Goal: Task Accomplishment & Management: Use online tool/utility

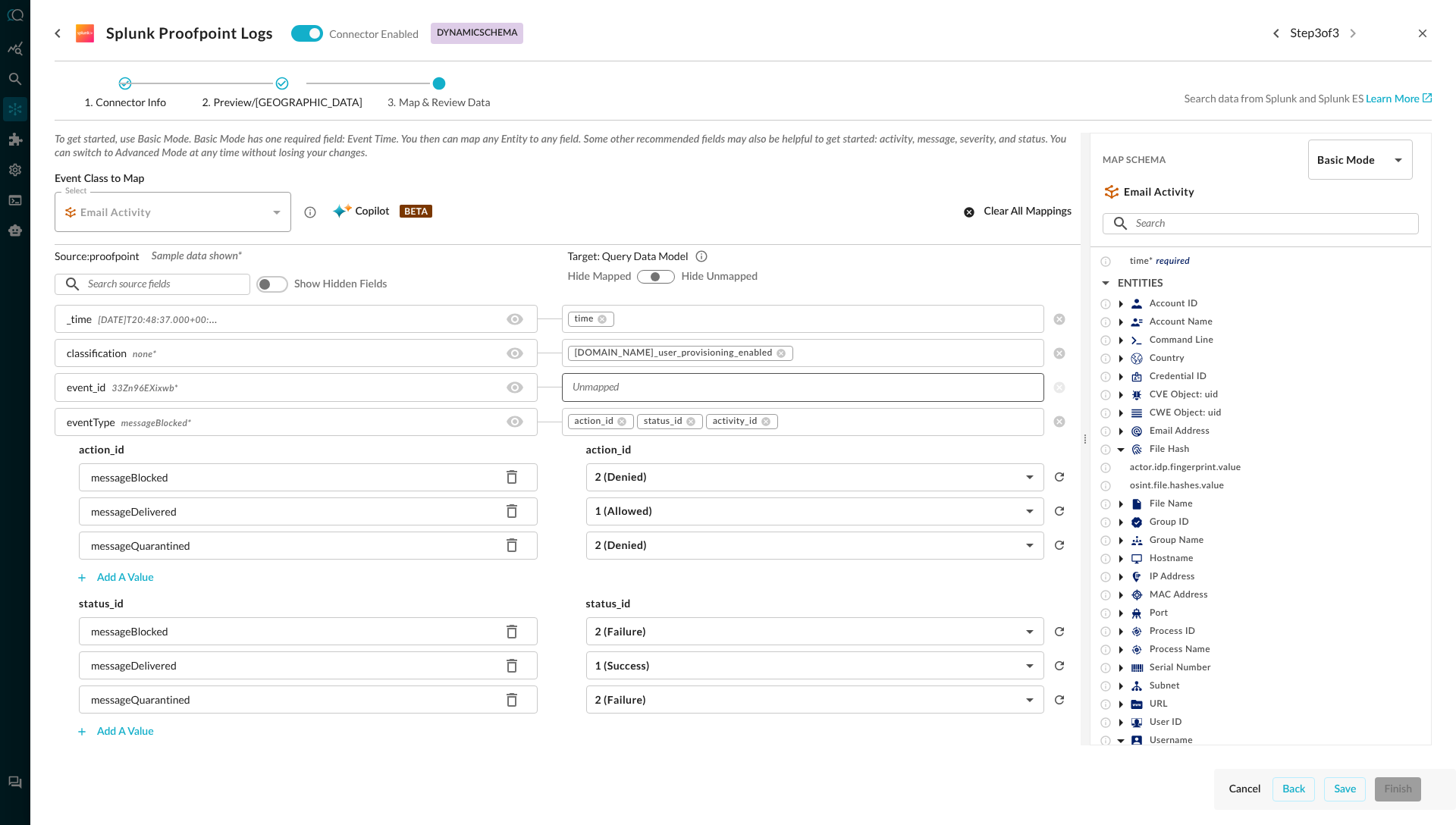
click at [615, 390] on input "text" at bounding box center [803, 387] width 472 height 19
click at [807, 252] on div "Target: Query Data Model" at bounding box center [819, 256] width 501 height 16
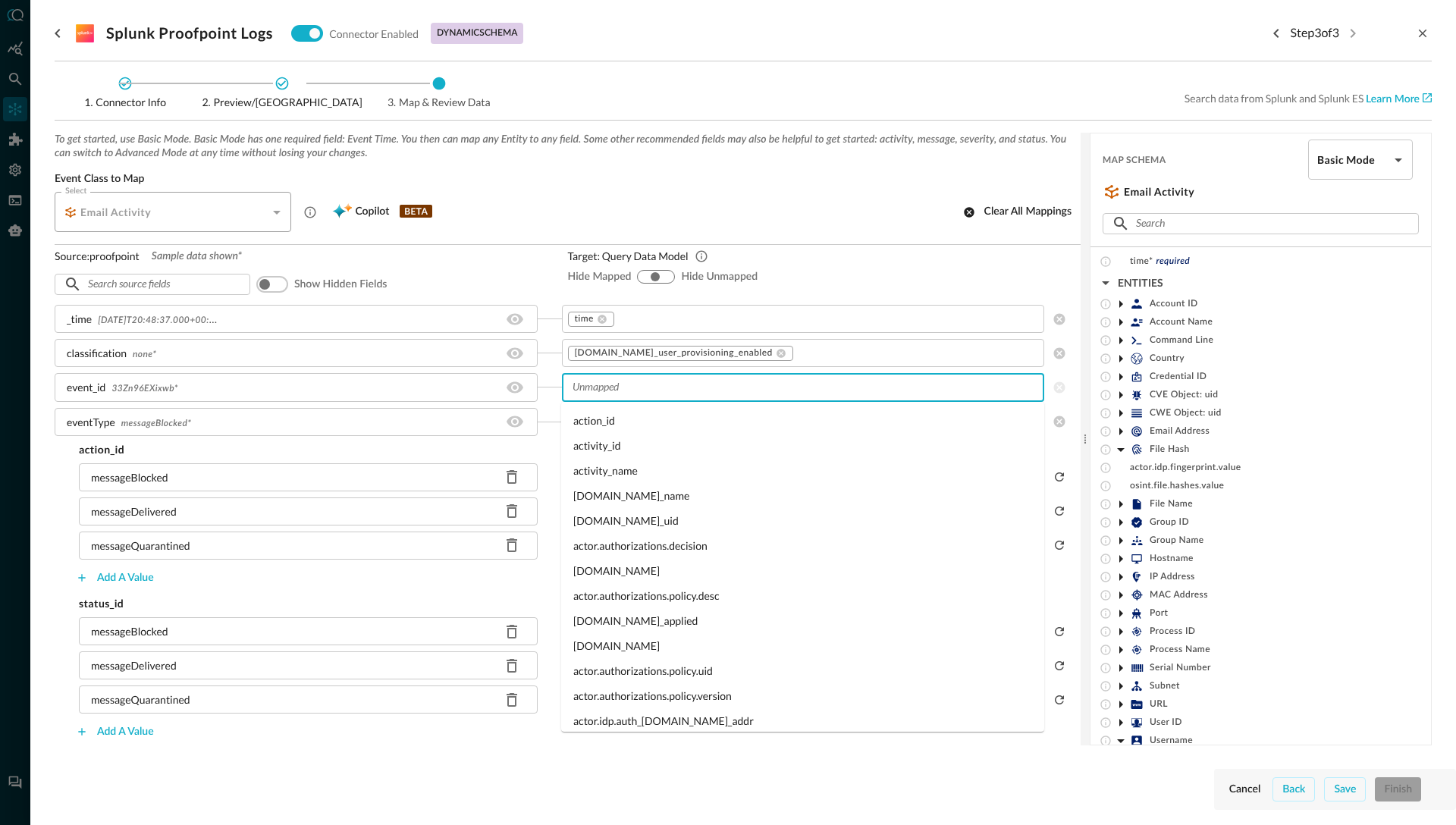
click at [613, 388] on input "text" at bounding box center [803, 387] width 472 height 19
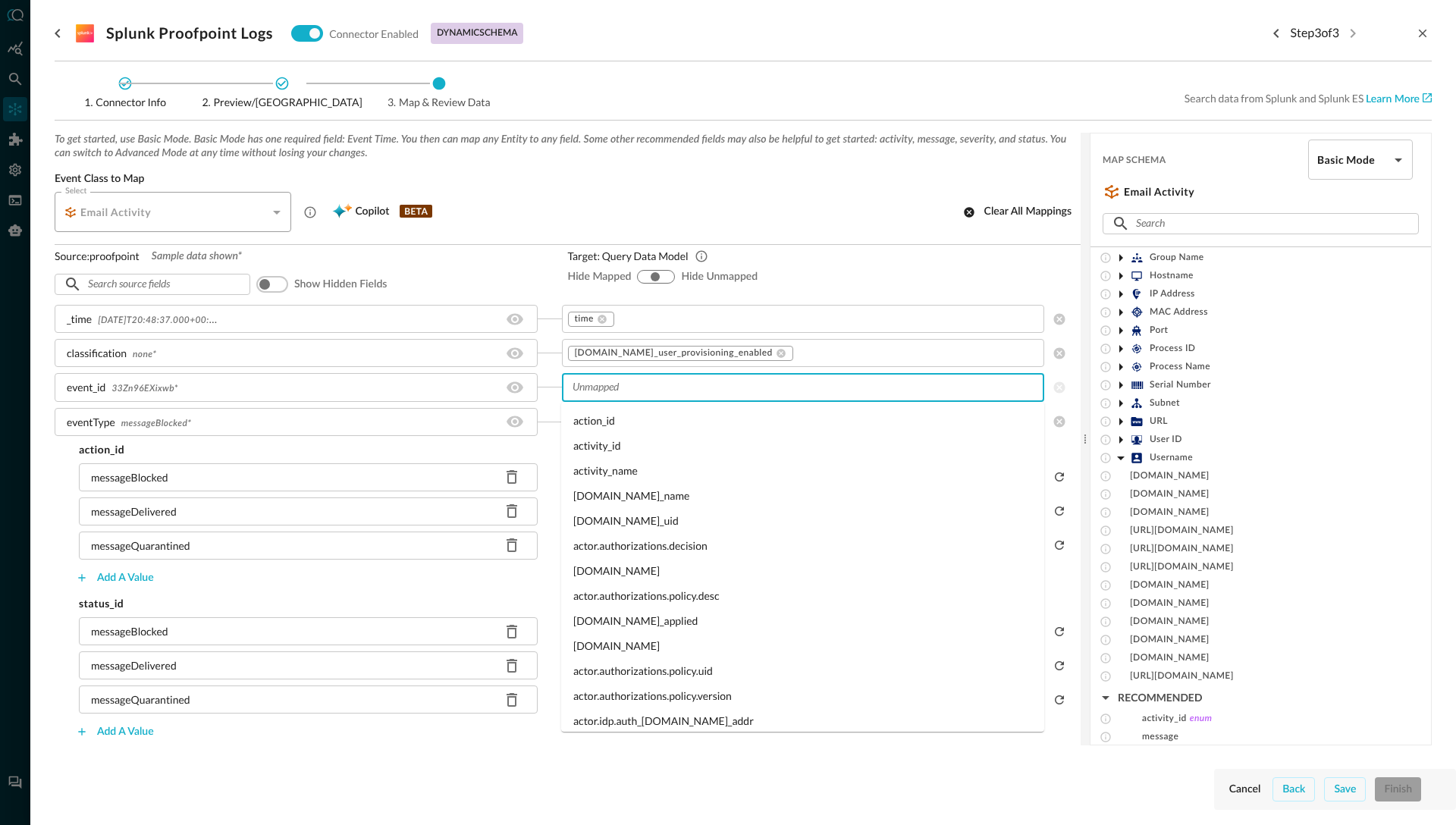
scroll to position [340, 0]
click at [1121, 406] on icon at bounding box center [1120, 407] width 18 height 18
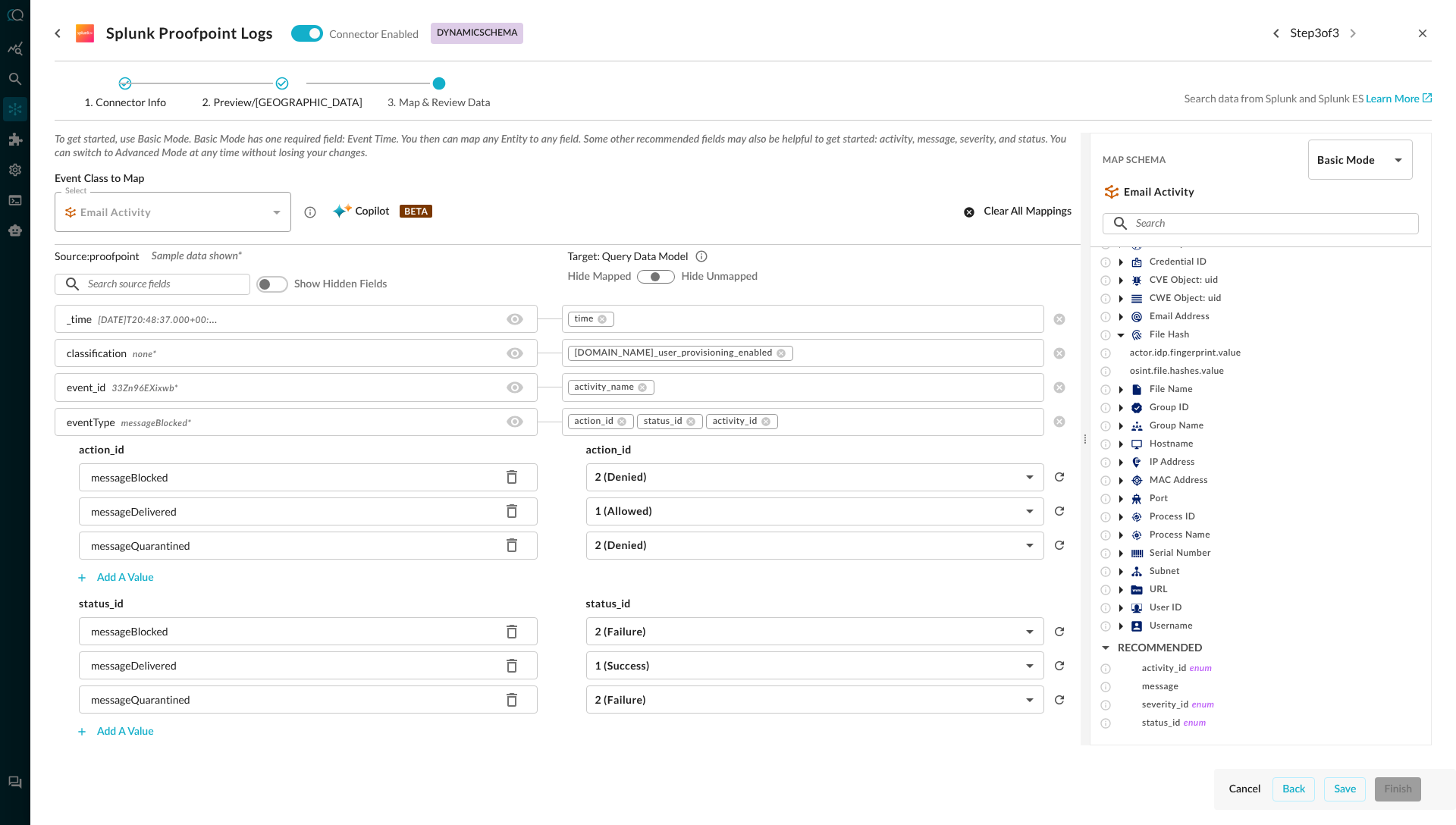
scroll to position [121, 0]
click at [644, 387] on icon at bounding box center [642, 387] width 9 height 9
click at [644, 393] on input "text" at bounding box center [803, 387] width 472 height 19
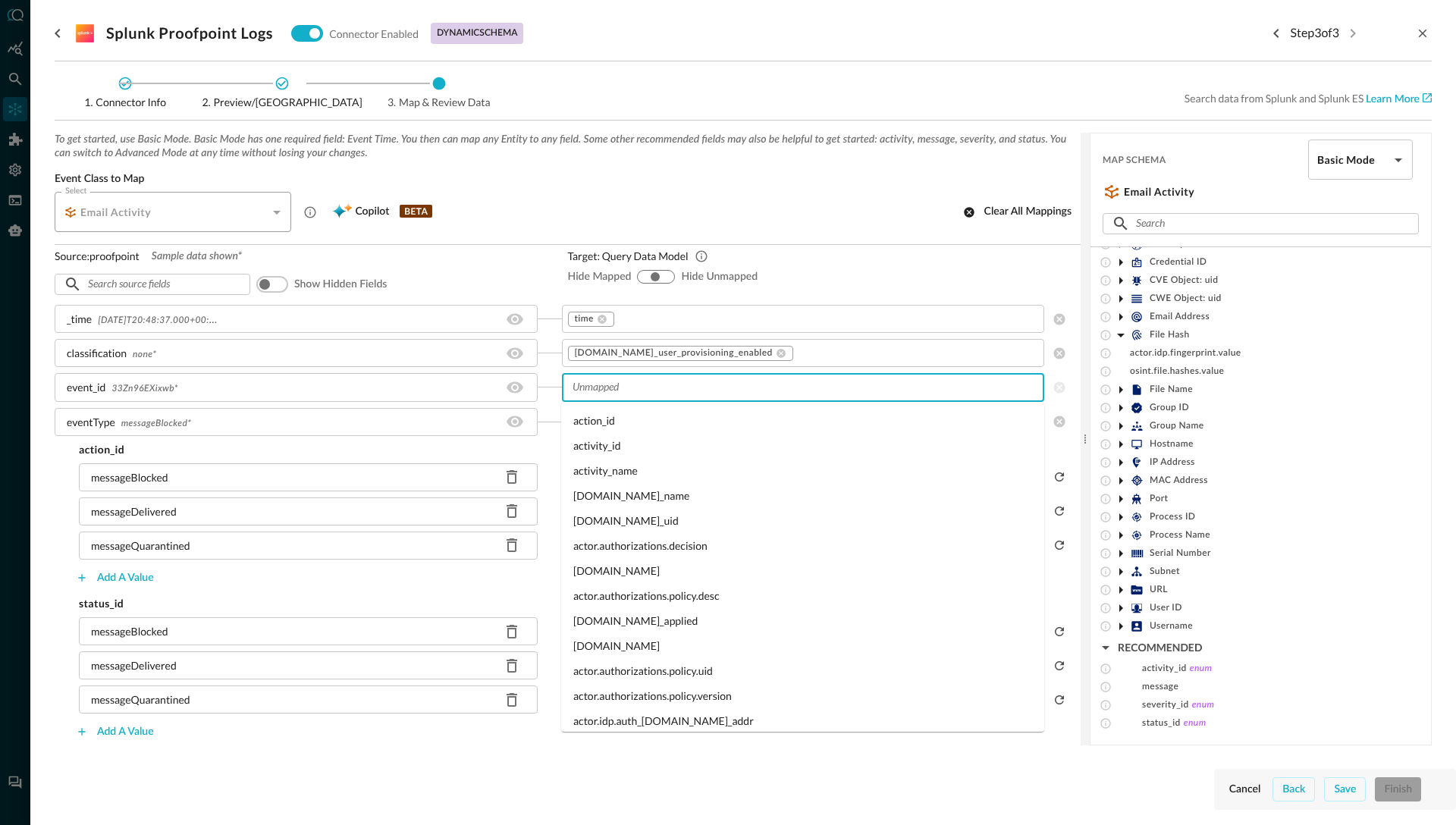
click at [376, 602] on h5 "status_id" at bounding box center [308, 603] width 507 height 15
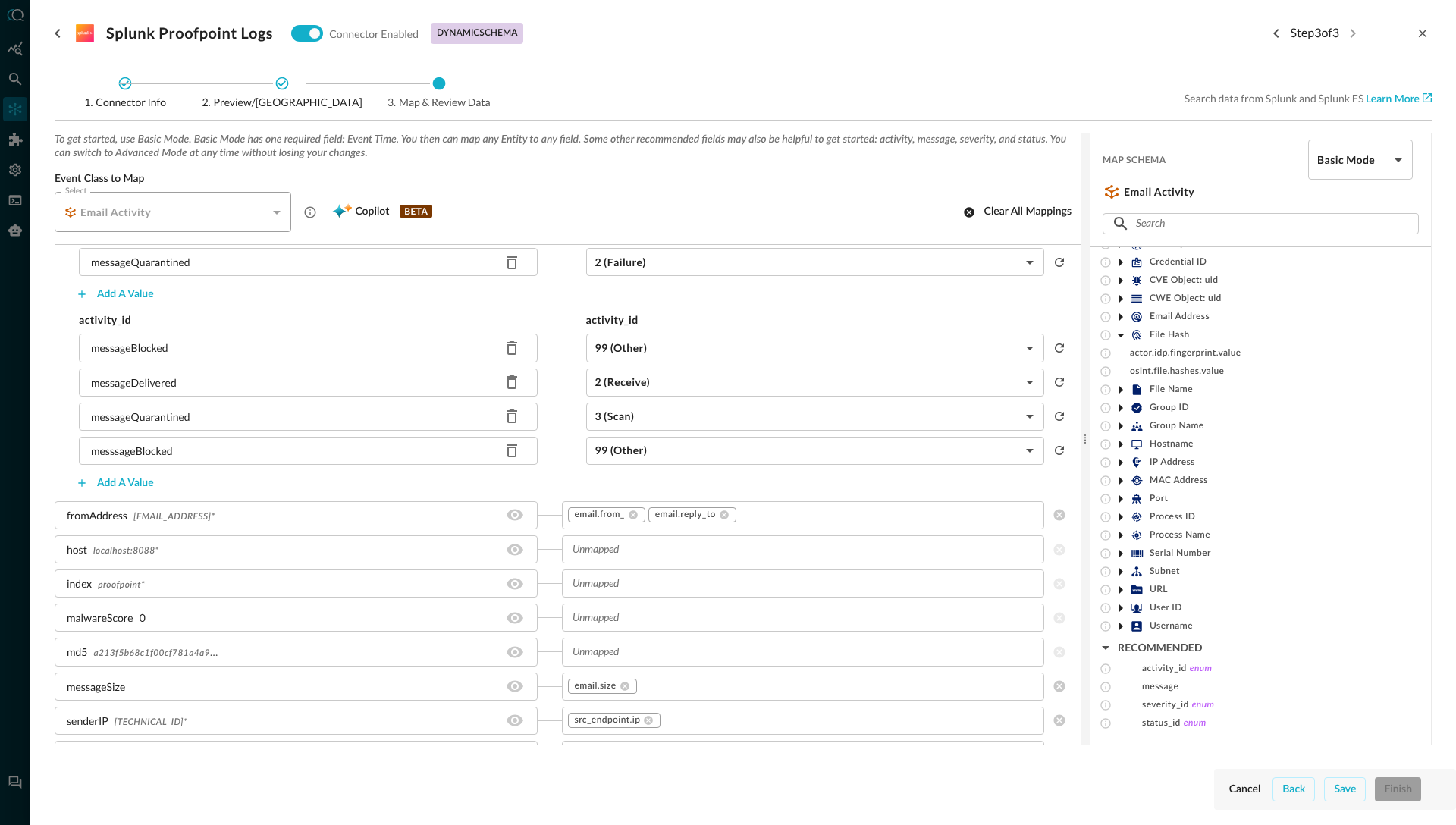
scroll to position [452, 0]
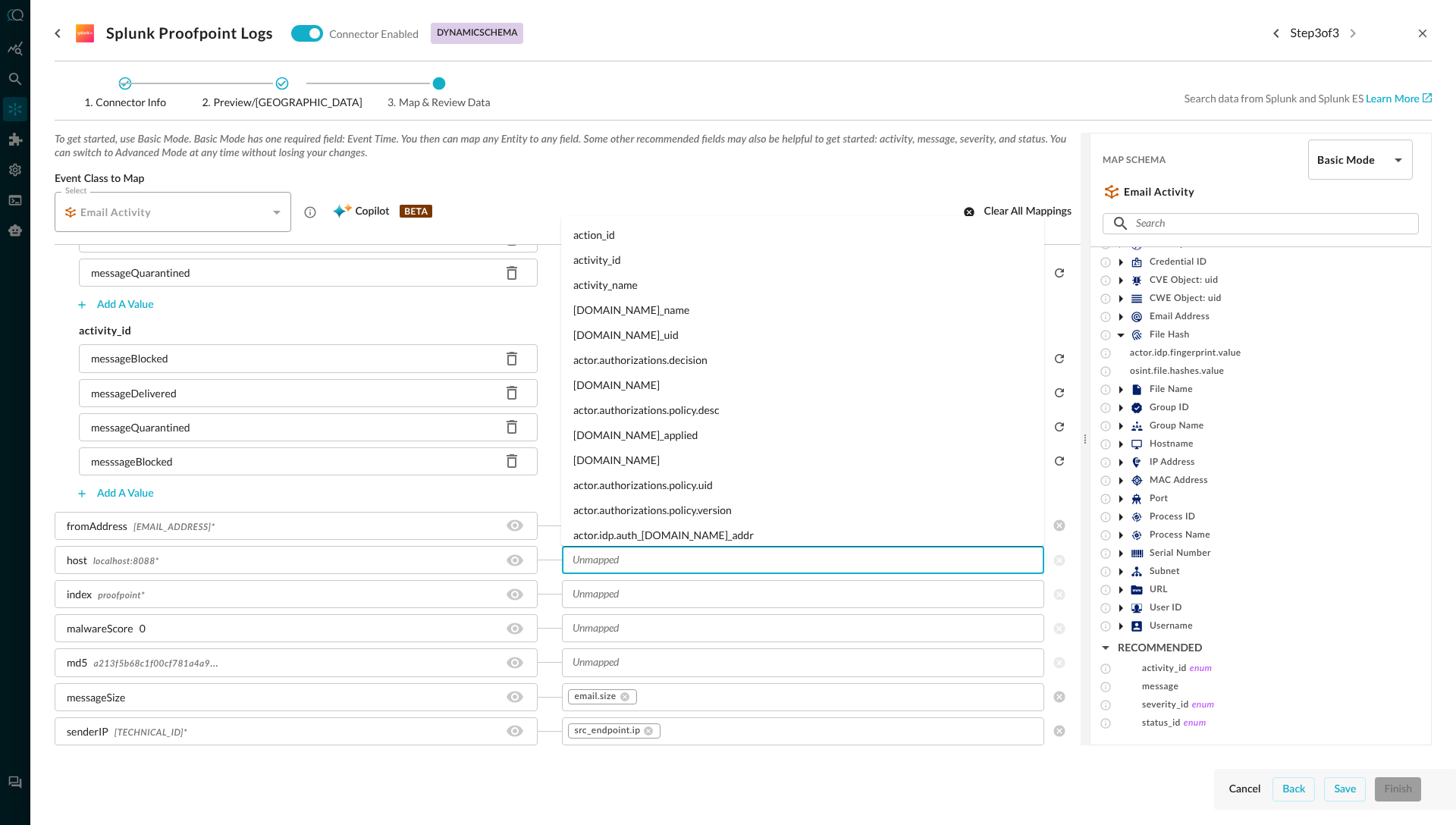
click at [599, 562] on input "text" at bounding box center [803, 560] width 472 height 19
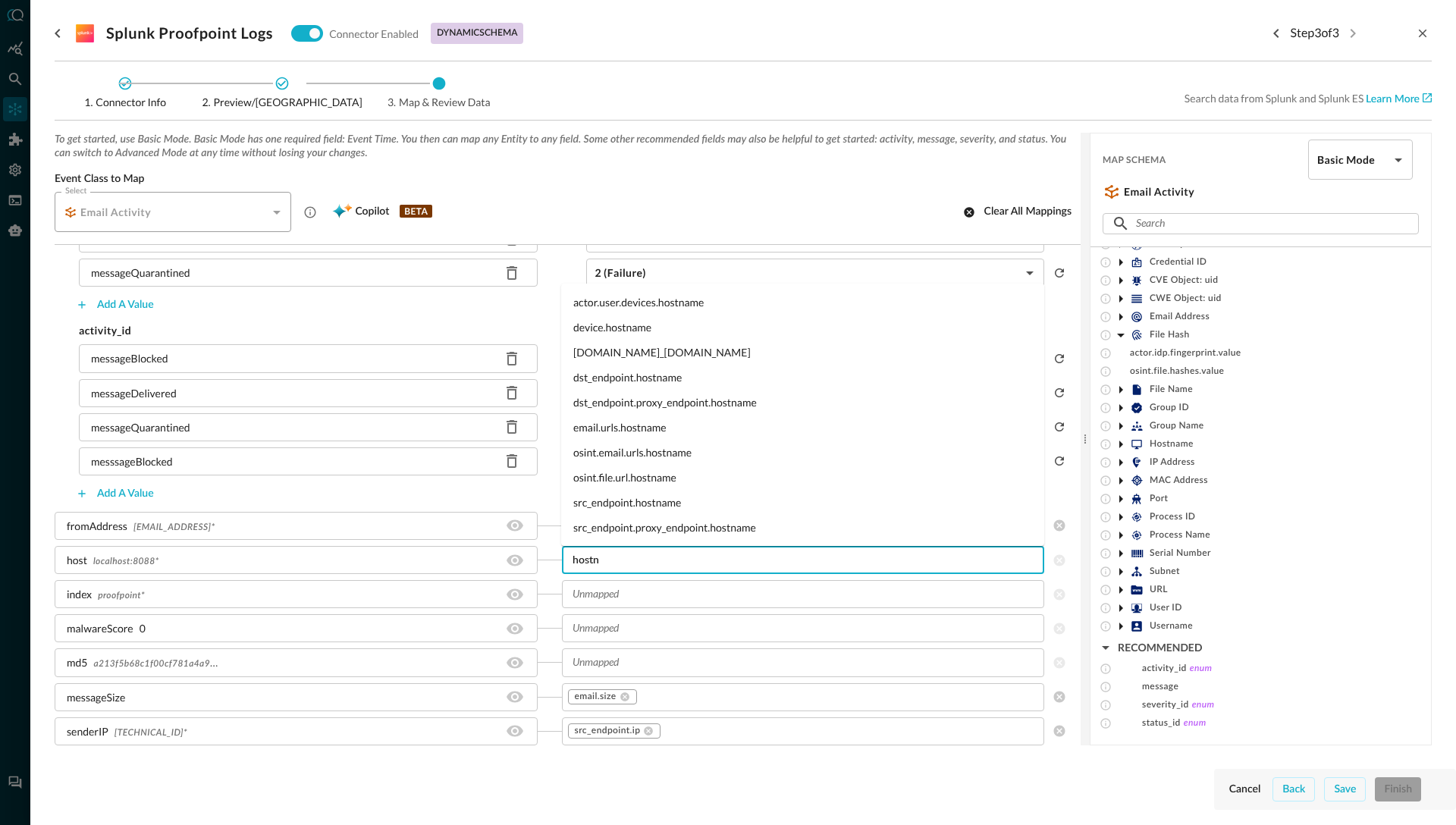
type input "hostn"
click at [1119, 443] on icon at bounding box center [1120, 444] width 3 height 8
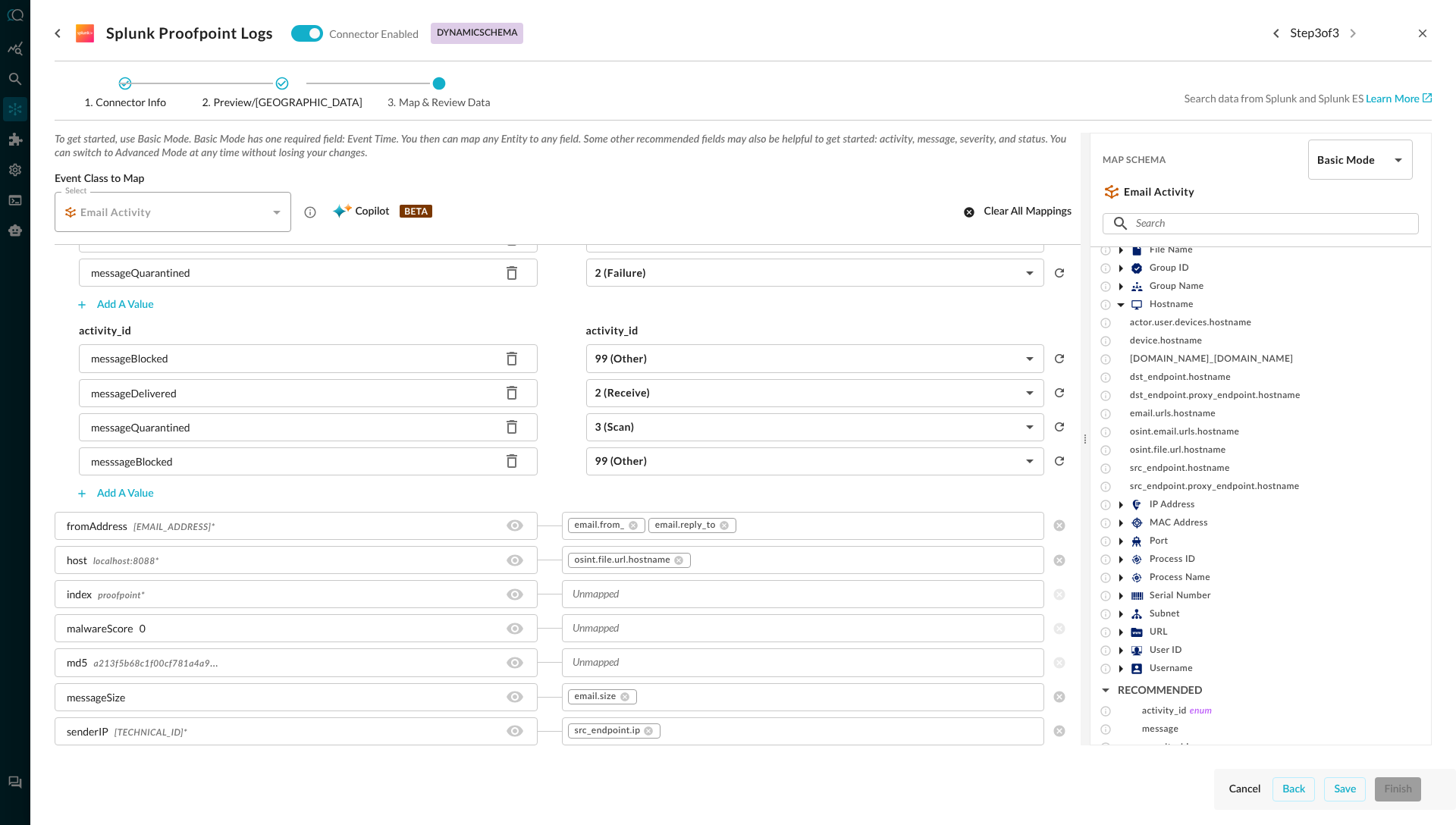
scroll to position [259, 0]
click at [681, 561] on icon at bounding box center [678, 560] width 9 height 9
click at [643, 562] on input "text" at bounding box center [803, 560] width 472 height 19
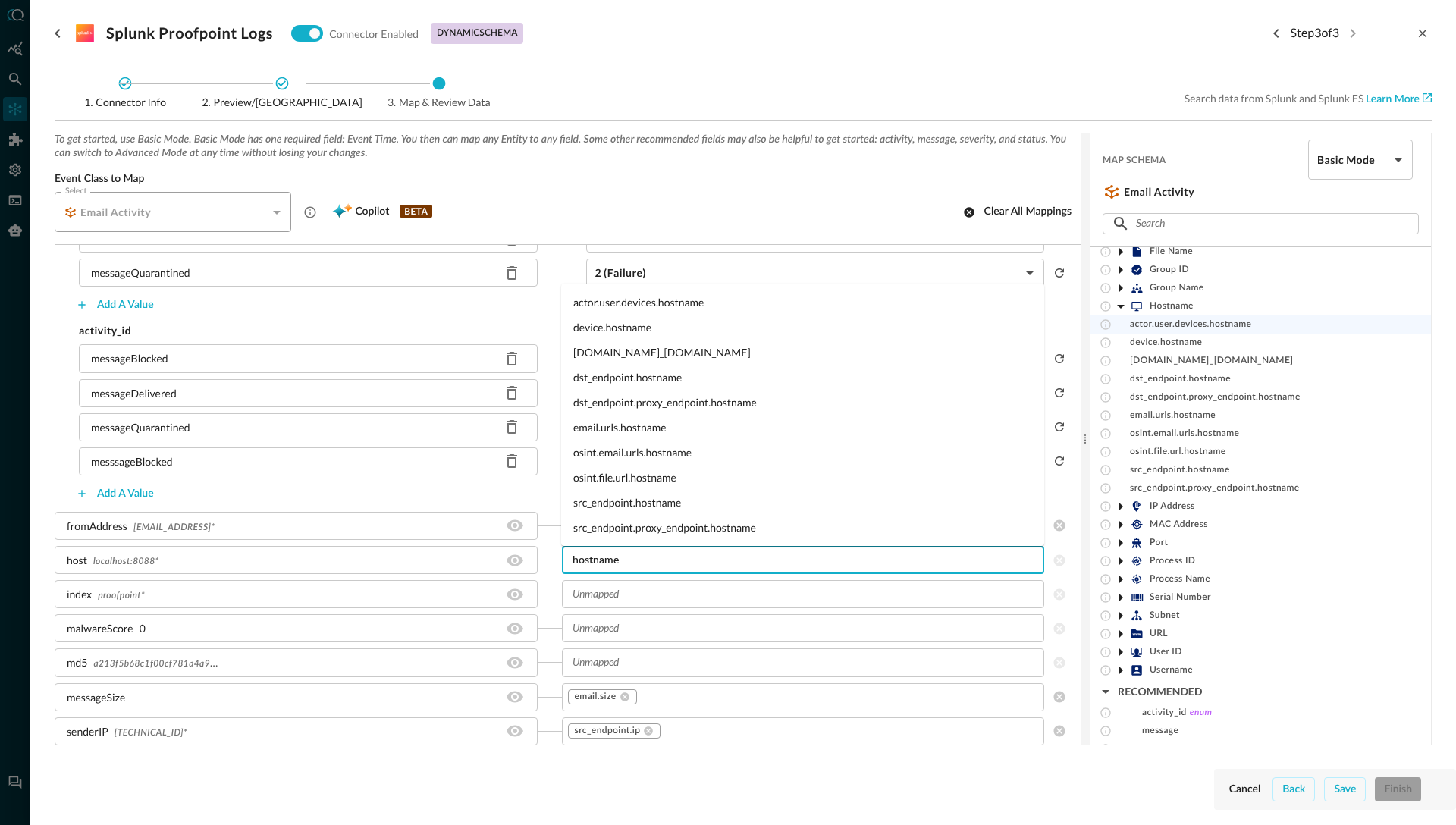
type input "hostname"
click at [1197, 324] on span "actor.user.devices.hostname" at bounding box center [1190, 325] width 121 height 12
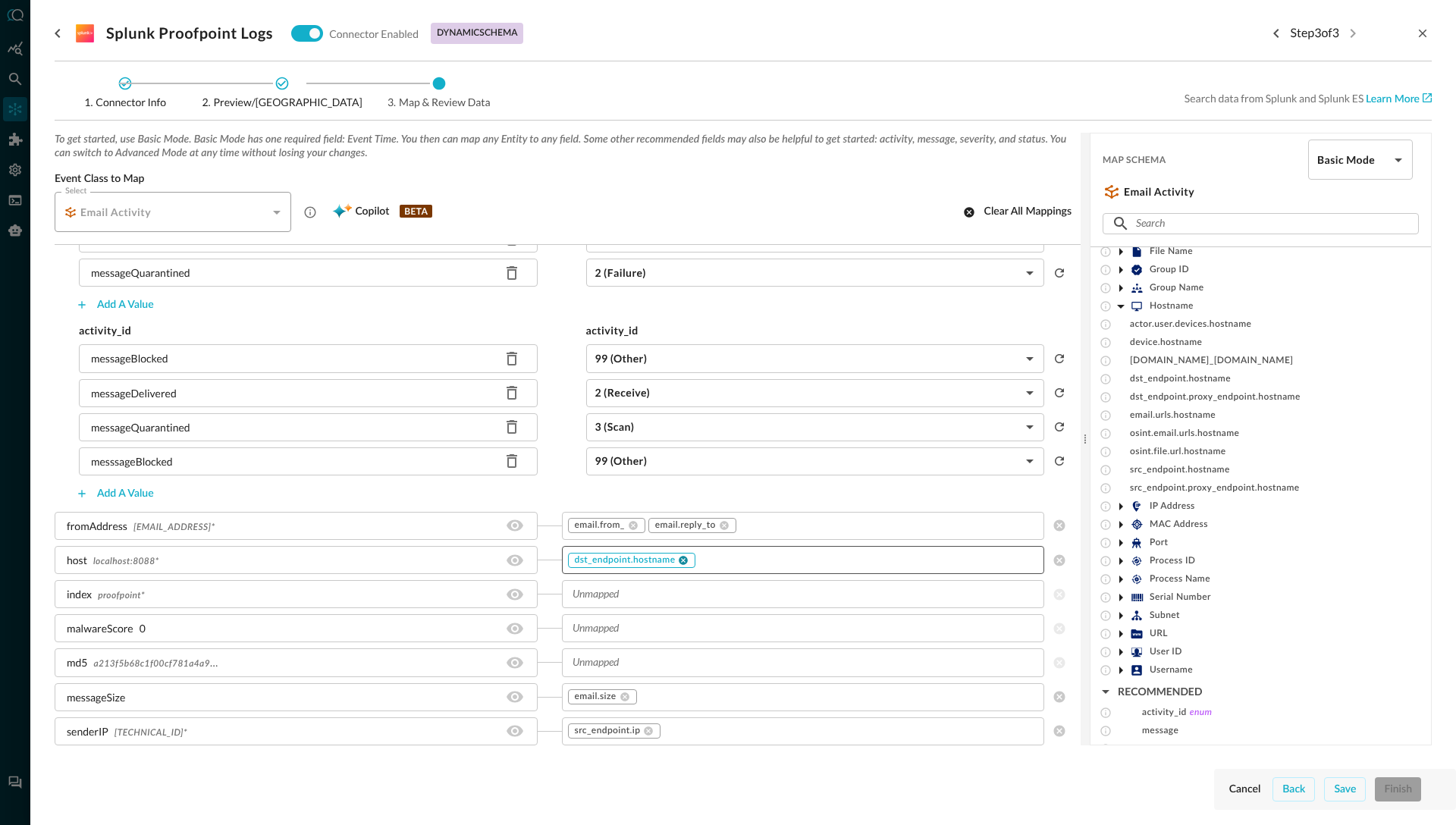
click at [687, 562] on icon at bounding box center [683, 560] width 10 height 10
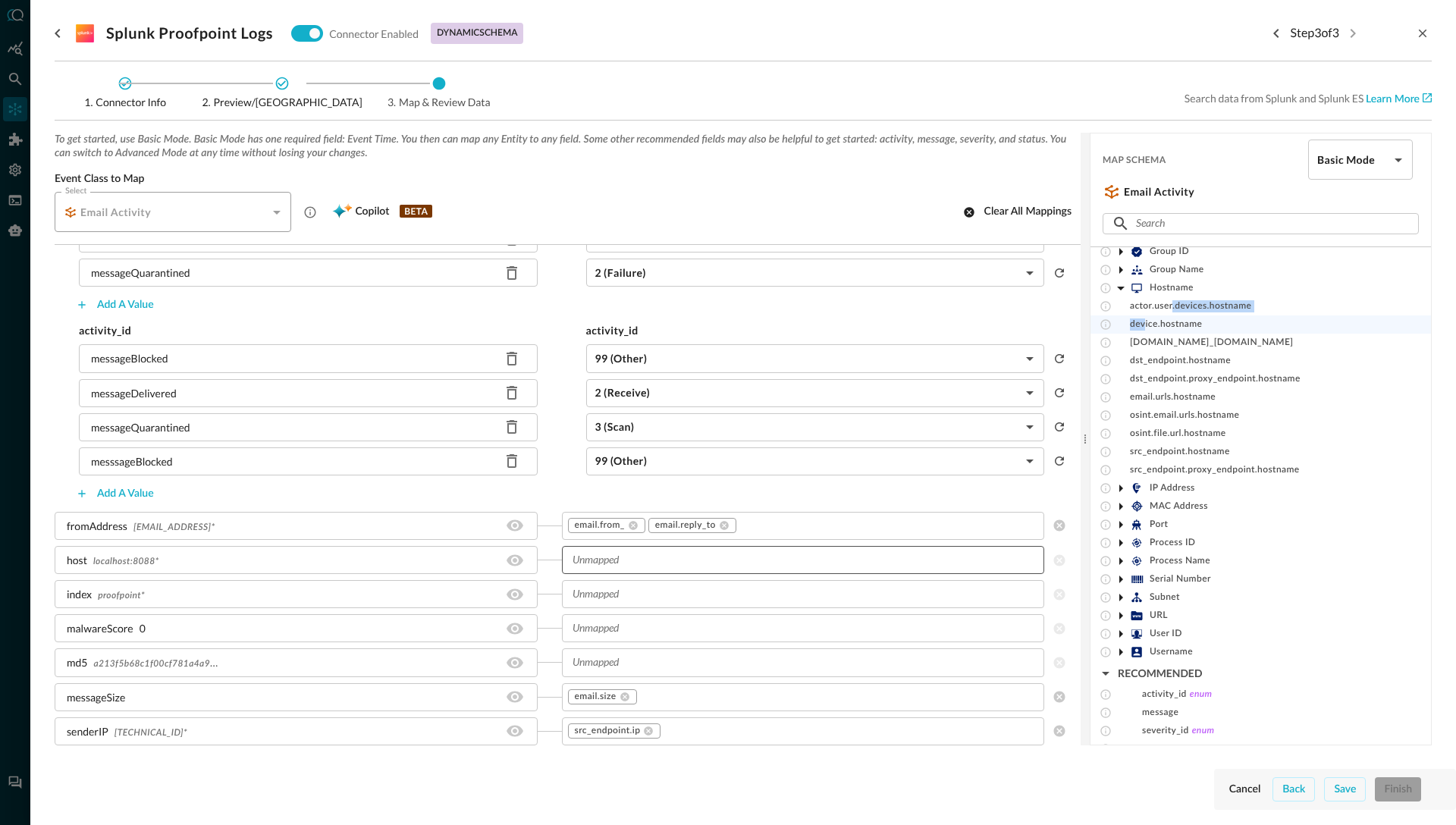
drag, startPoint x: 1171, startPoint y: 308, endPoint x: 1145, endPoint y: 327, distance: 32.2
click at [1144, 328] on div "actor.user.devices.hostname device.hostname device.network_interfaces.hostname …" at bounding box center [1261, 389] width 341 height 182
click at [1169, 330] on span "device.hostname" at bounding box center [1165, 325] width 72 height 12
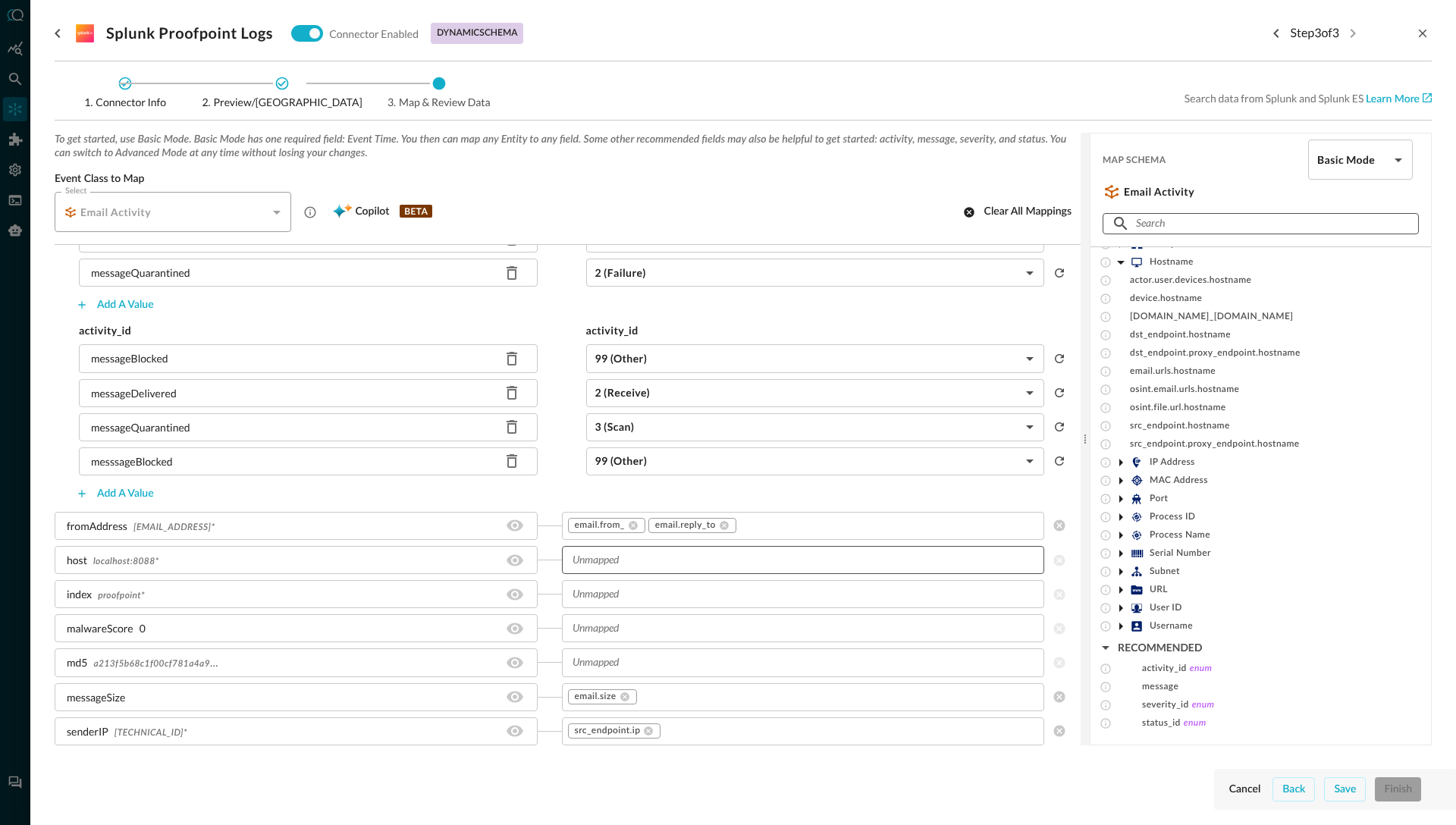
click at [1162, 222] on input "text" at bounding box center [1259, 223] width 248 height 28
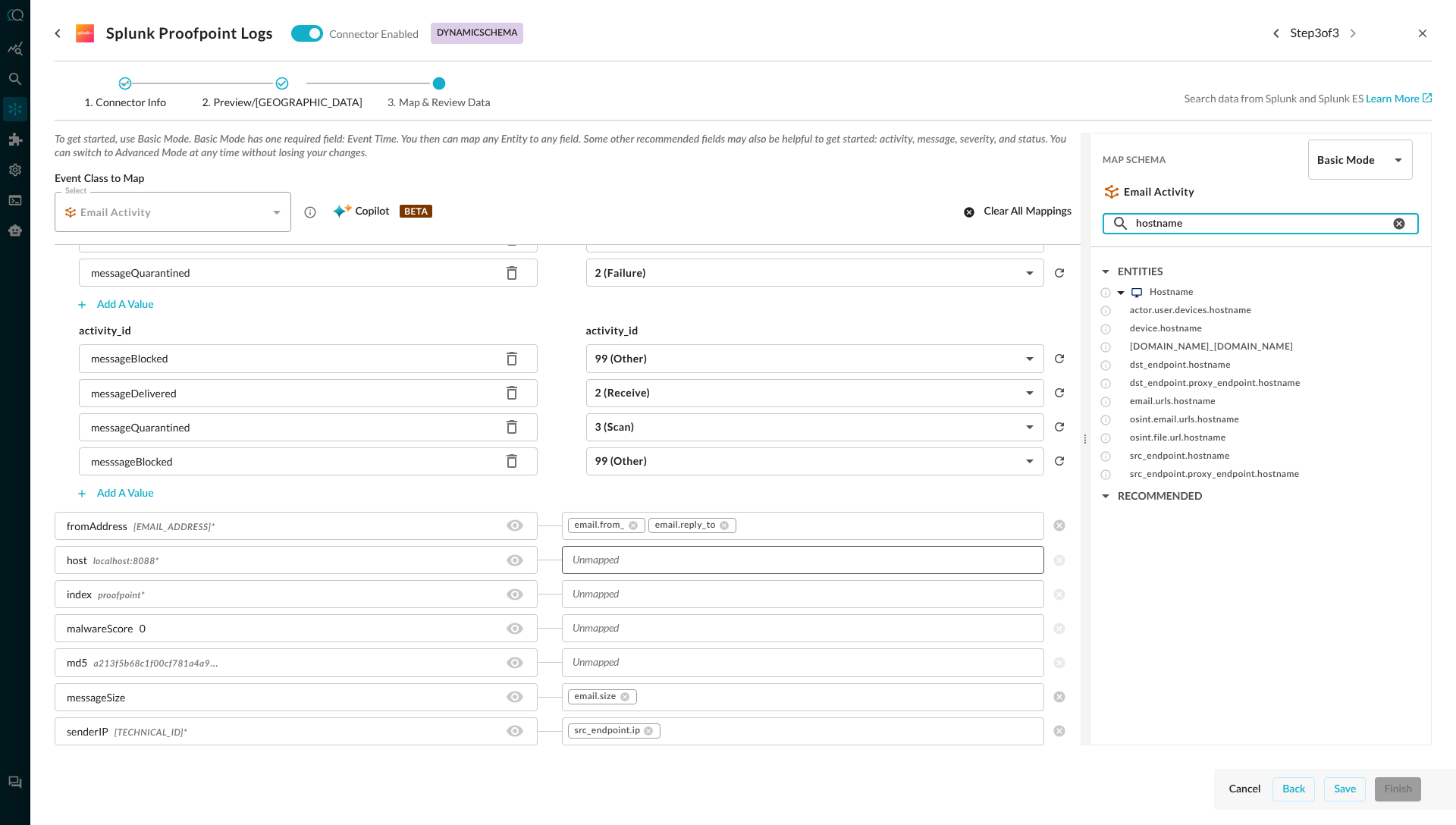
type input "hostname"
click at [132, 557] on span "localhost:8088 *" at bounding box center [125, 562] width 66 height 9
click at [134, 562] on span "localhost:8088 *" at bounding box center [125, 562] width 66 height 9
click at [235, 525] on div "fromAddress 3wc3jmq@command.ai *" at bounding box center [296, 526] width 483 height 28
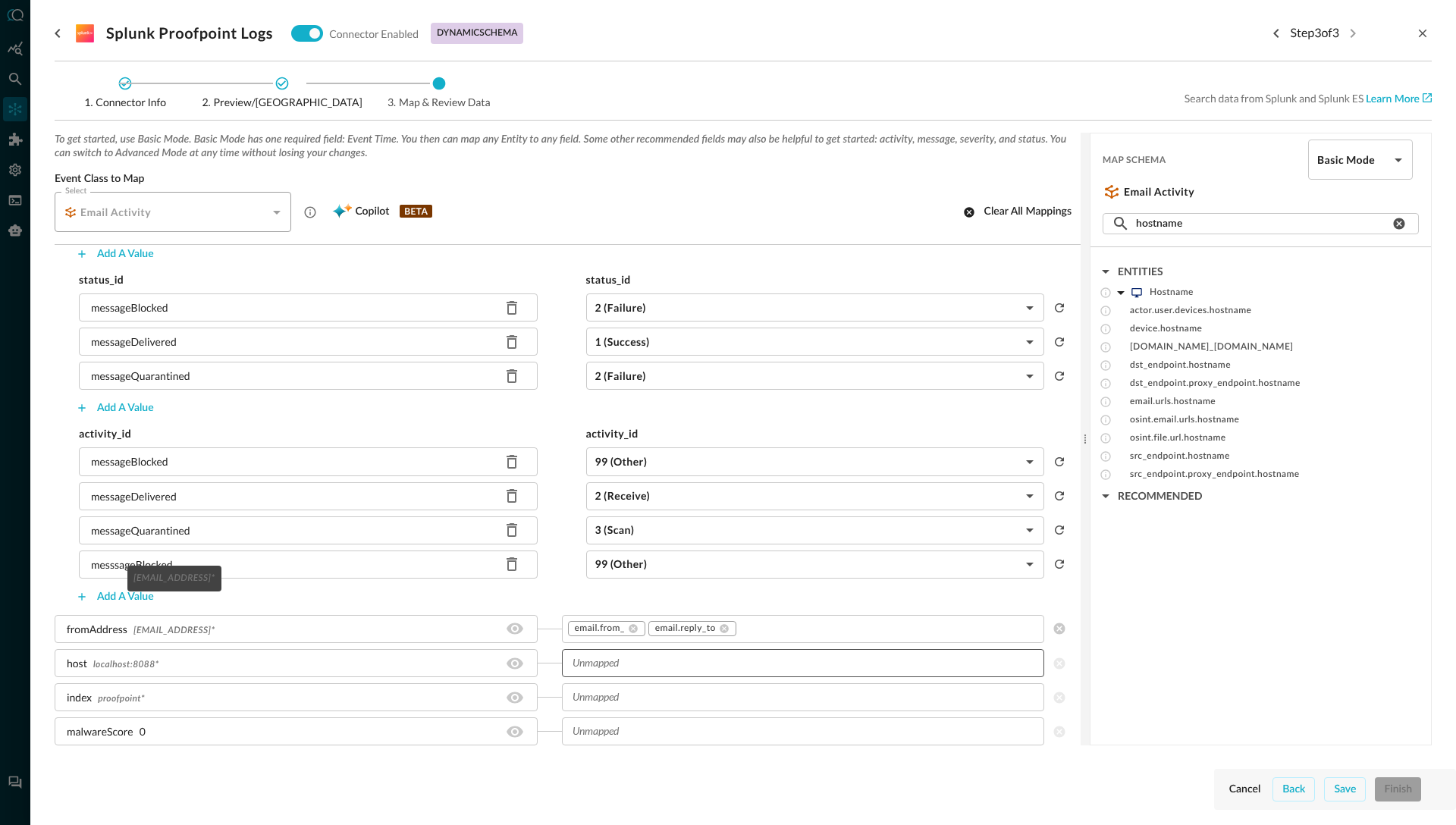
scroll to position [241, 0]
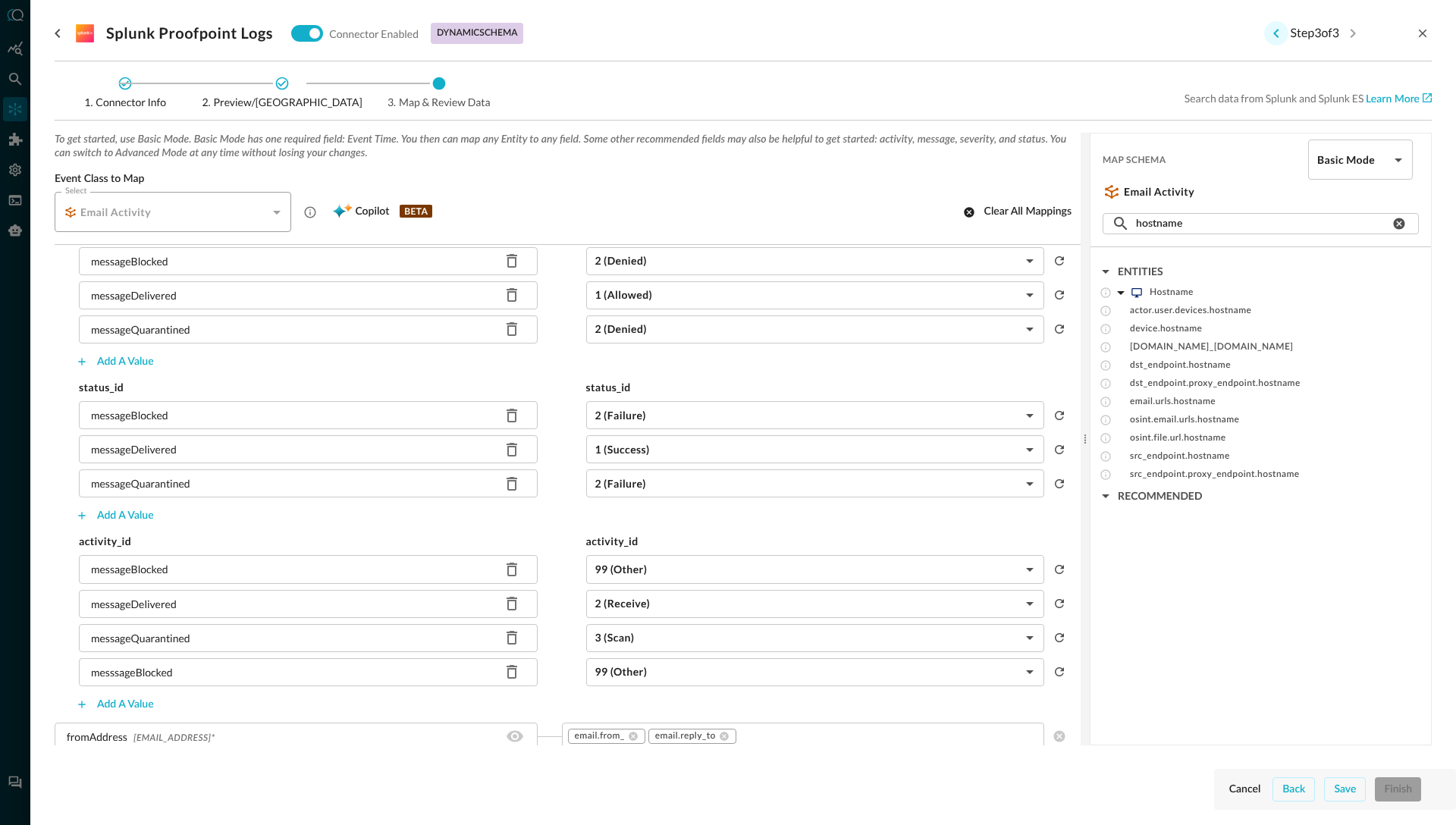
click at [1271, 32] on icon "Previous step" at bounding box center [1275, 32] width 18 height 18
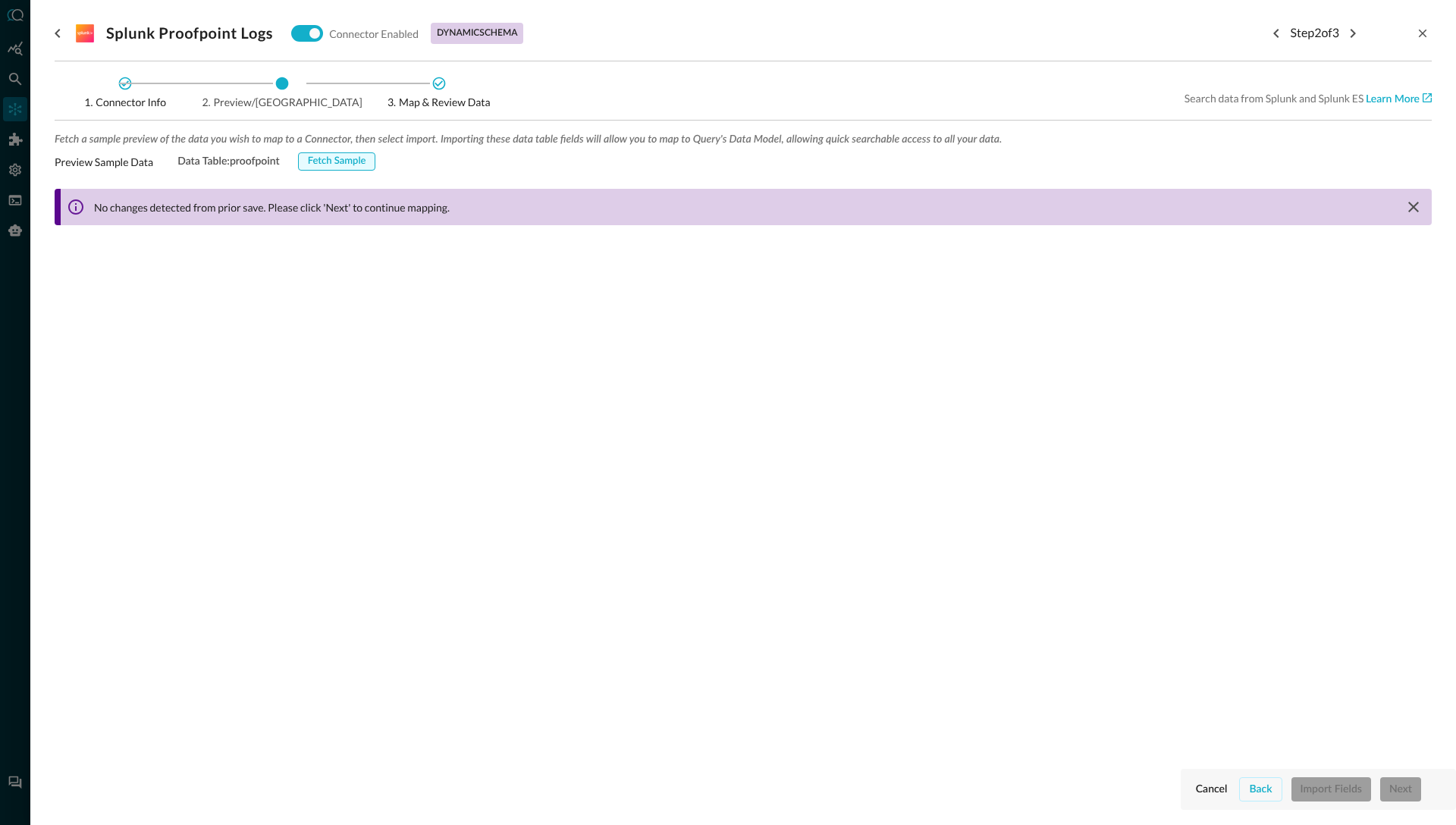
click at [337, 157] on div "Fetch Sample" at bounding box center [337, 162] width 59 height 17
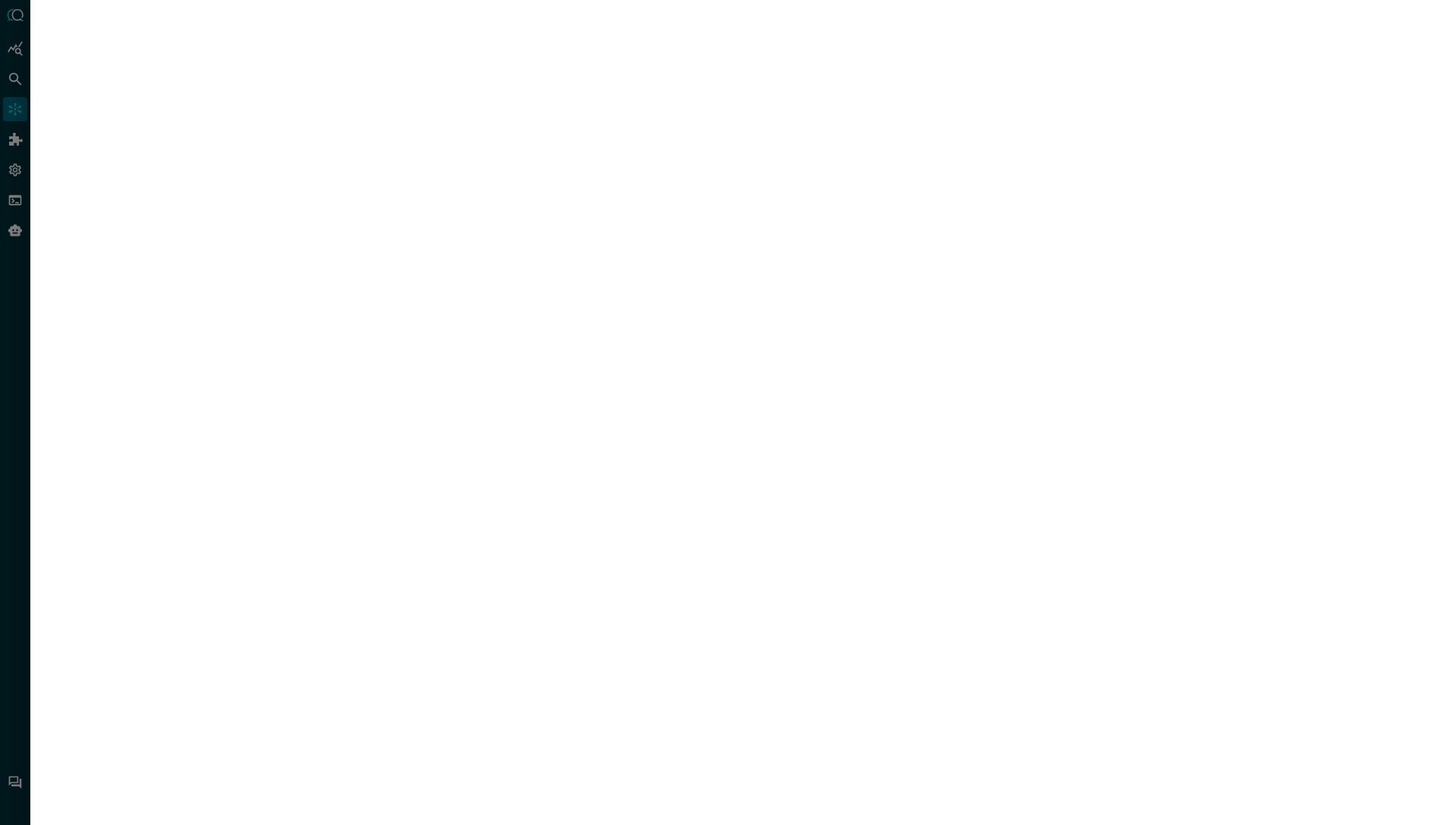
click at [450, 167] on div at bounding box center [743, 403] width 1377 height 807
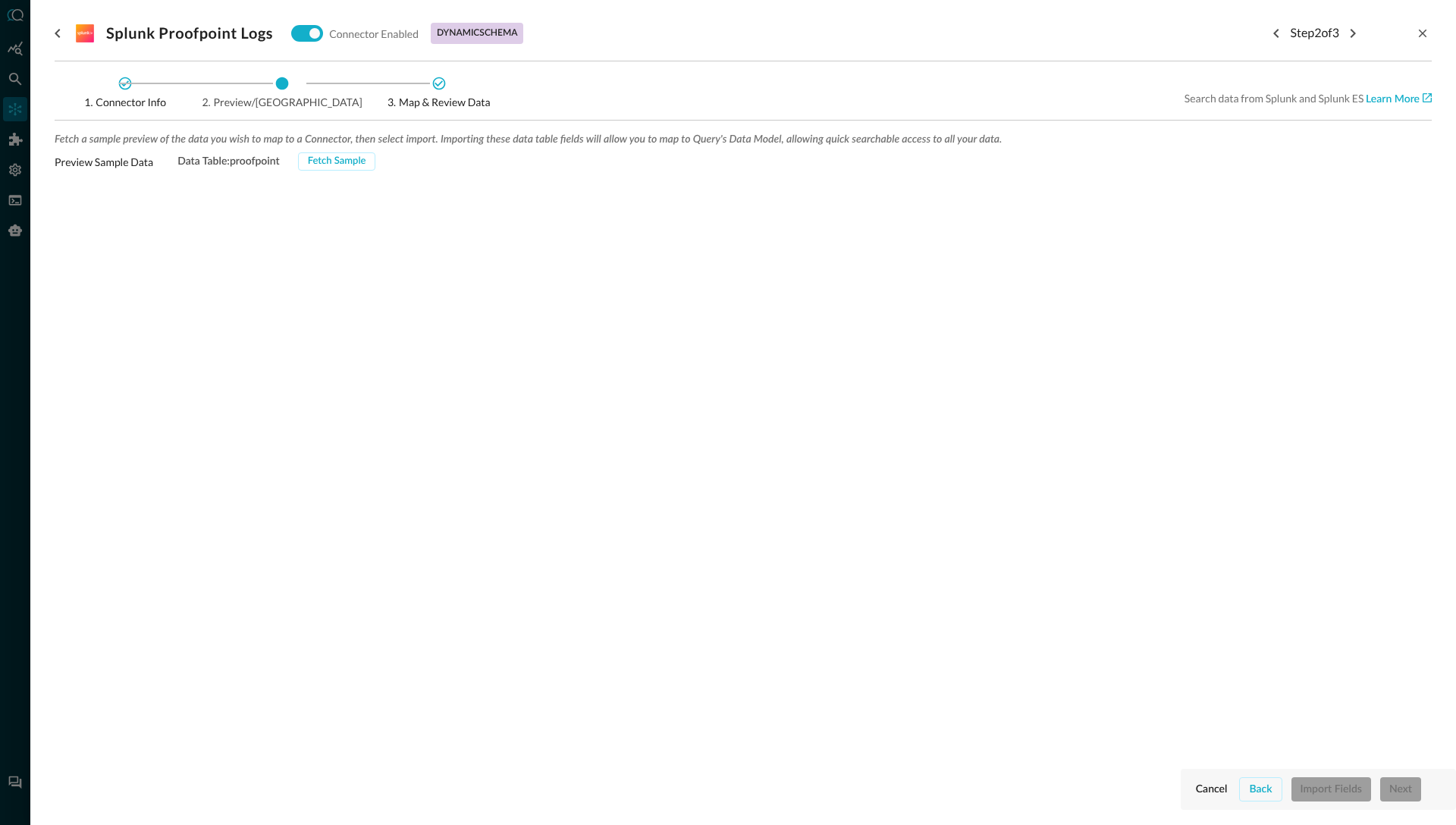
click at [355, 390] on div "Fetch a sample preview of the data you wish to map to a Connector, then select …" at bounding box center [743, 352] width 1377 height 438
click at [337, 162] on div "Fetch Sample" at bounding box center [337, 162] width 59 height 17
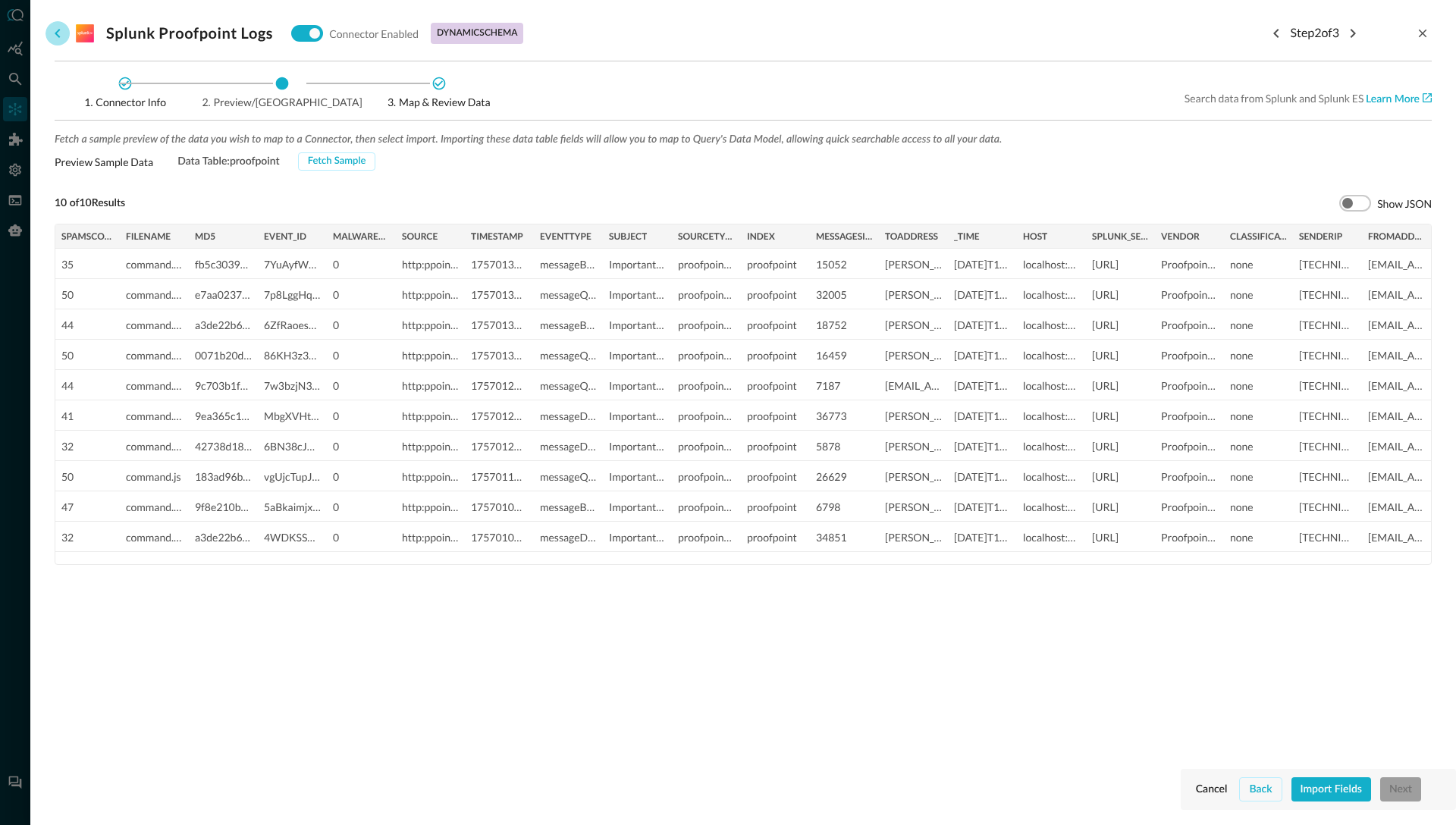
click at [57, 29] on icon "go back" at bounding box center [57, 32] width 18 height 18
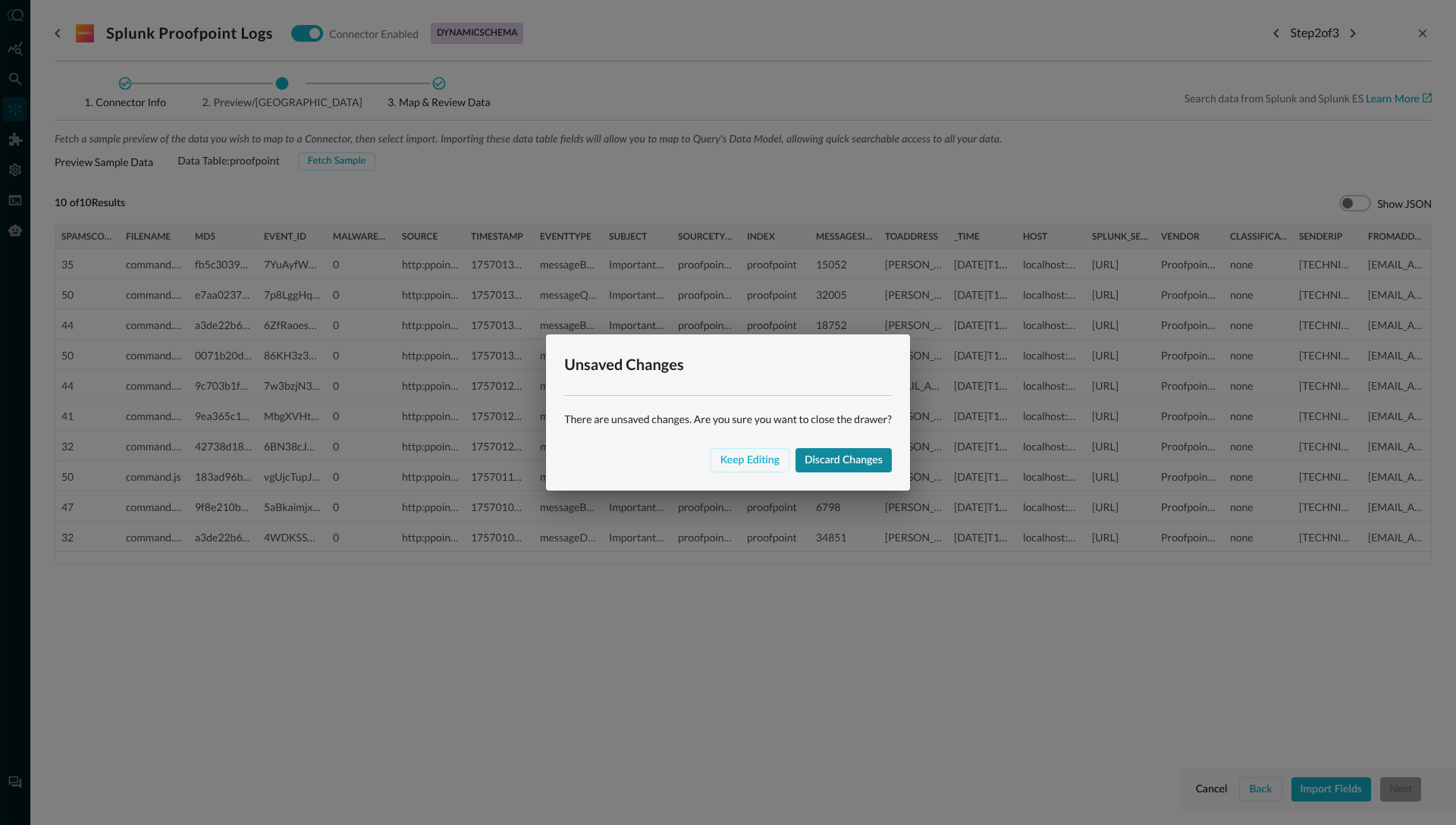
click at [830, 458] on div "Discard changes" at bounding box center [843, 460] width 78 height 19
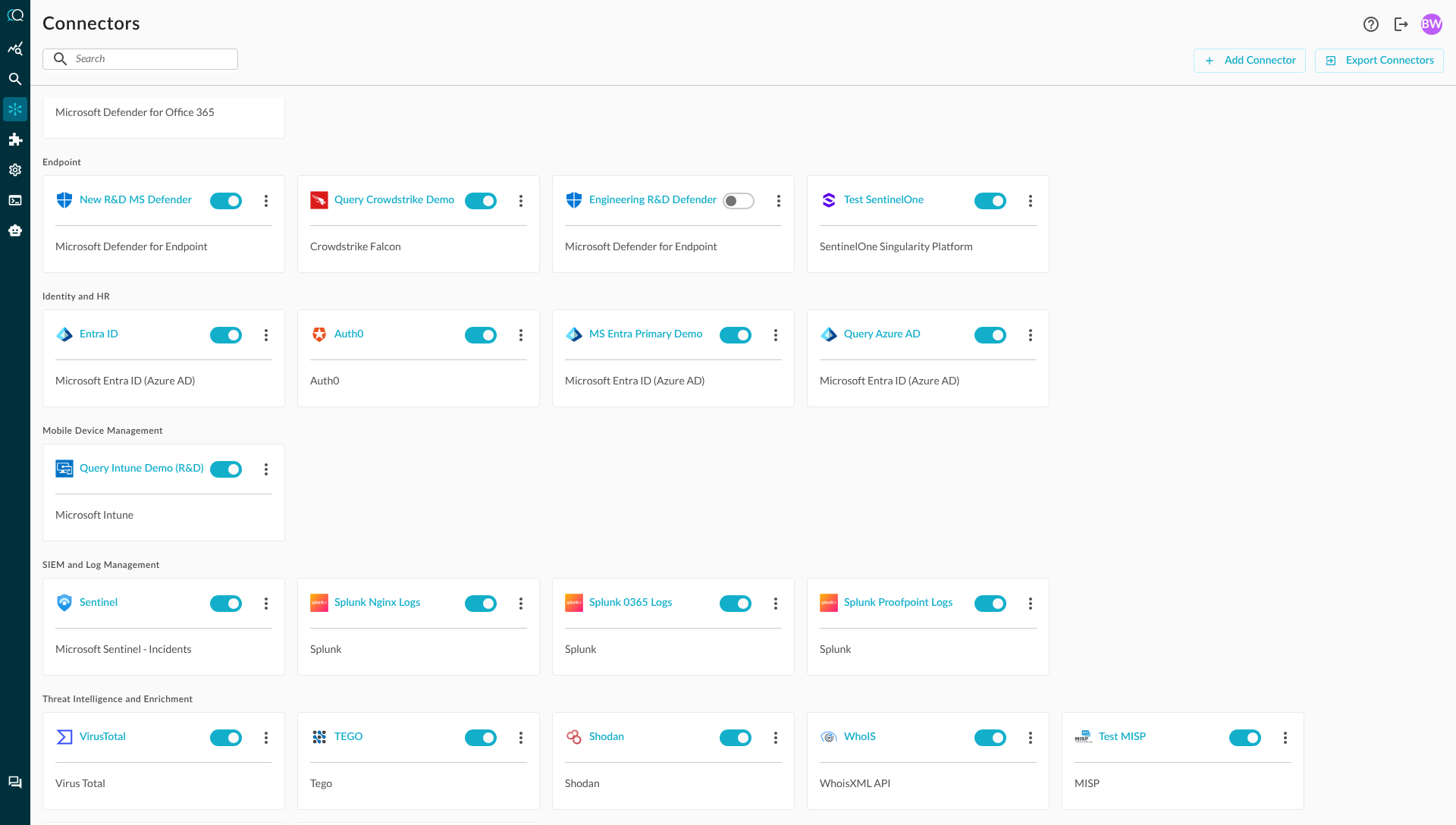
scroll to position [729, 0]
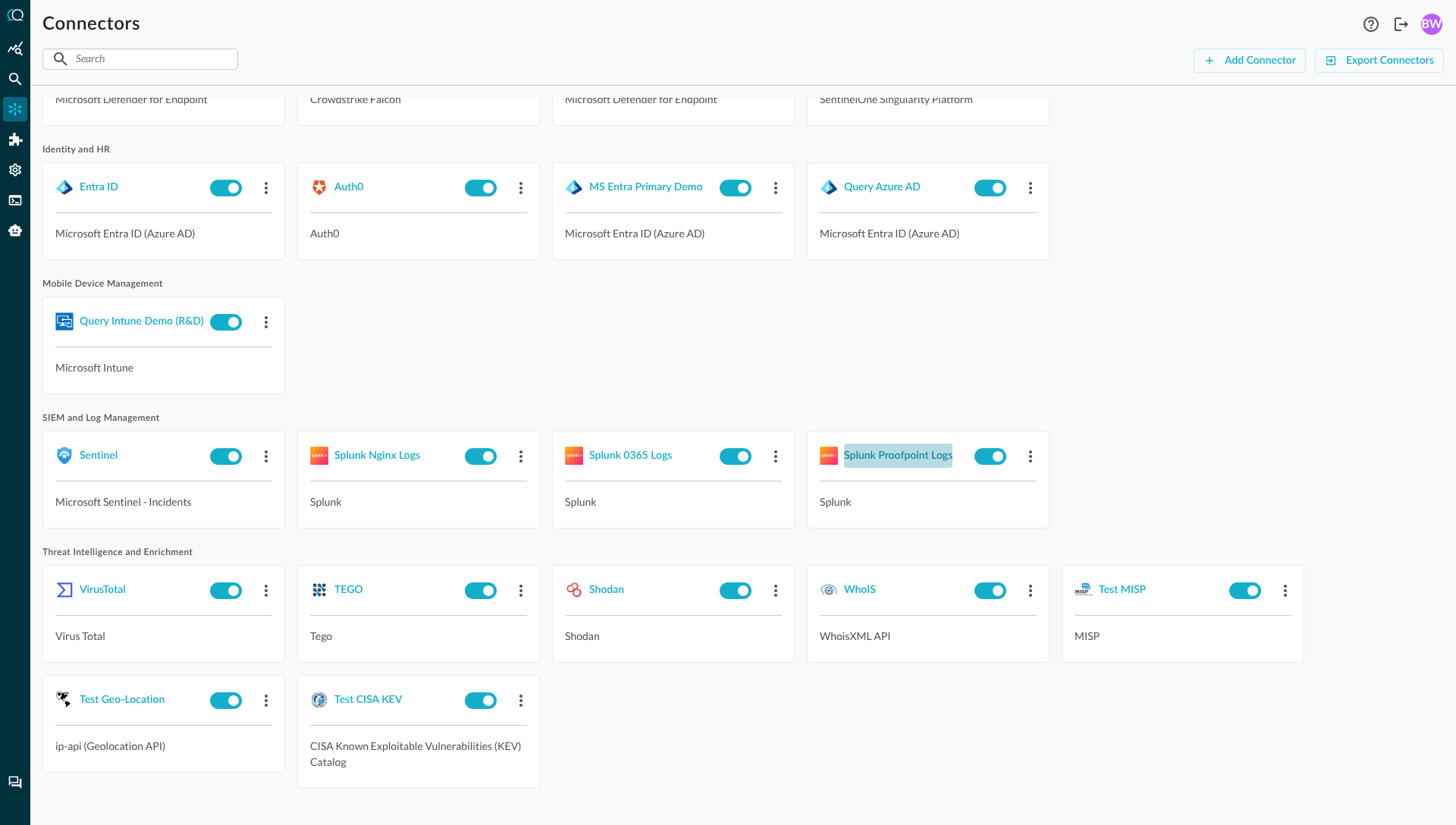
click at [865, 453] on div "Splunk Proofpoint Logs" at bounding box center [897, 456] width 108 height 19
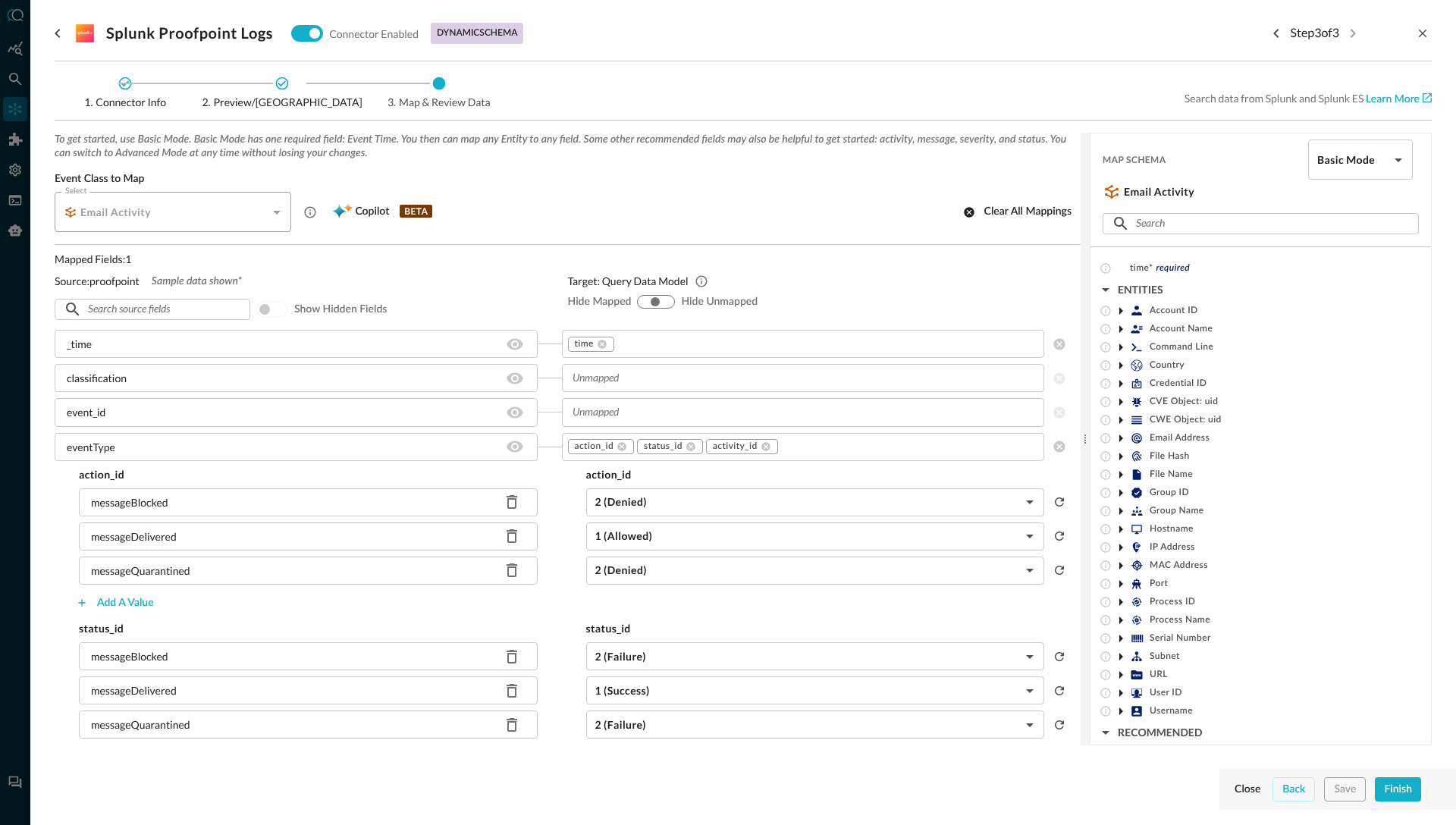
click at [141, 350] on div "_time" at bounding box center [296, 343] width 483 height 28
click at [1269, 33] on icon "Previous step" at bounding box center [1275, 32] width 18 height 18
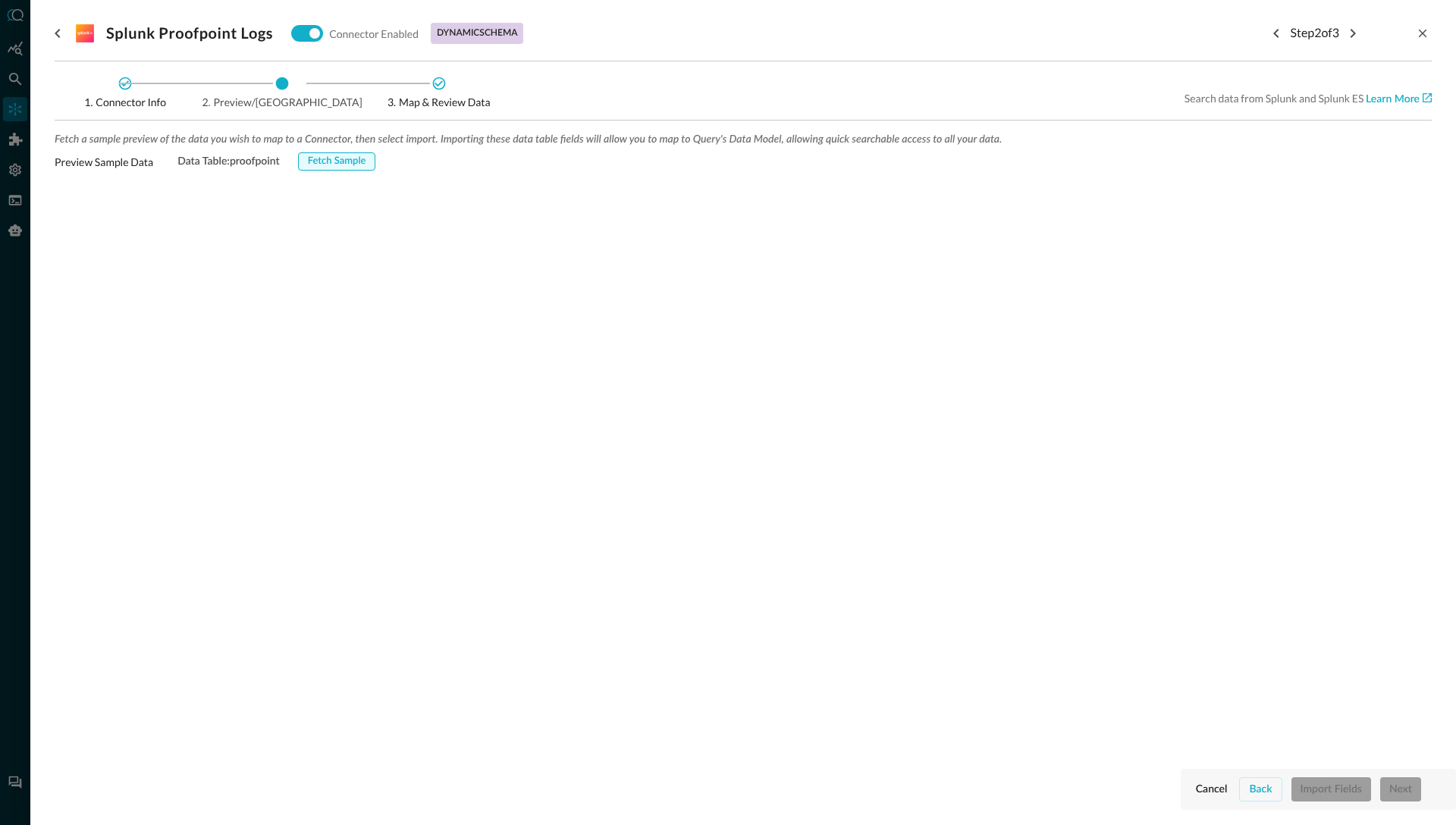
click at [341, 161] on div "Fetch Sample" at bounding box center [337, 162] width 59 height 17
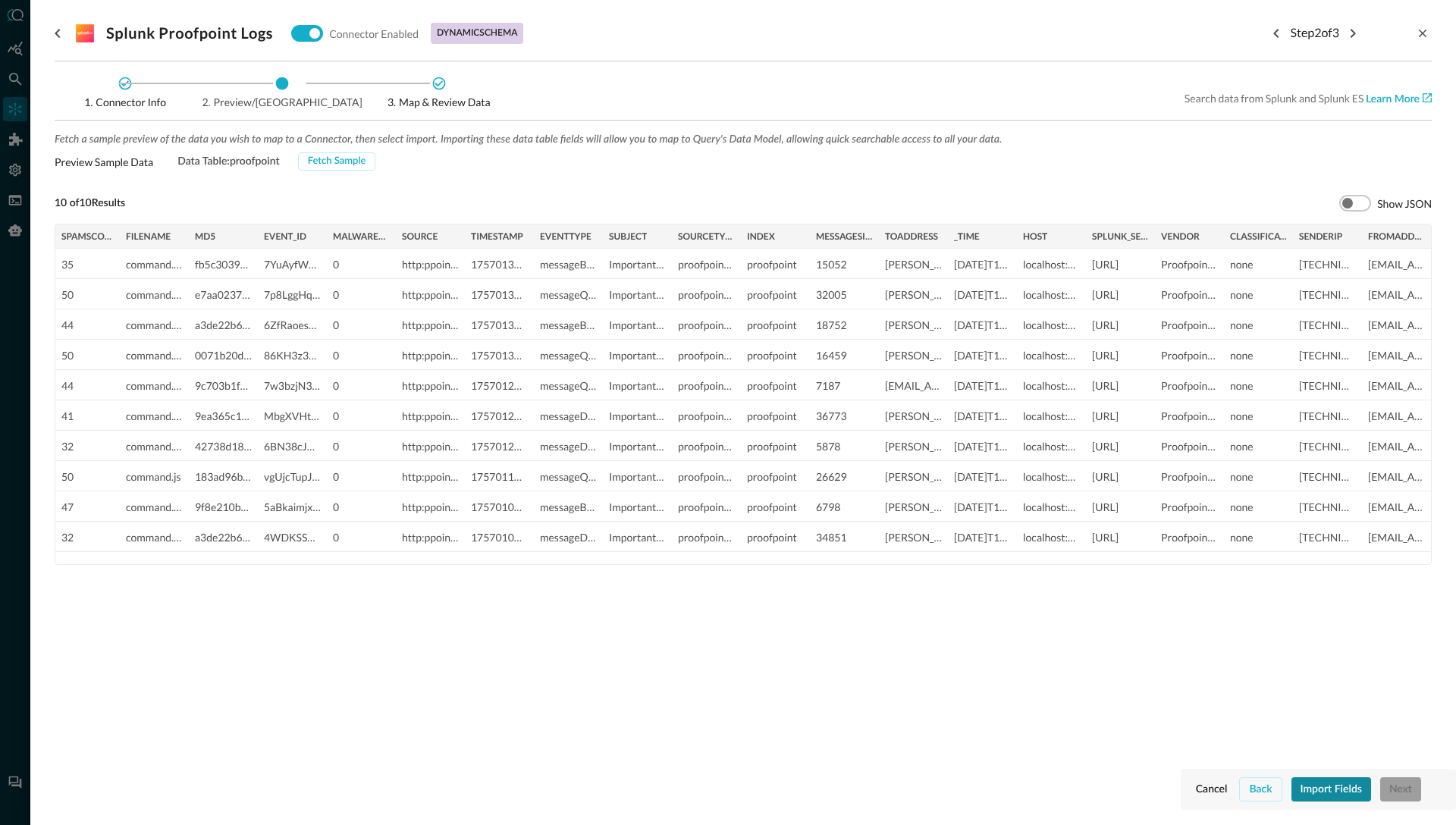
click at [1341, 787] on div "Import Fields" at bounding box center [1331, 790] width 61 height 19
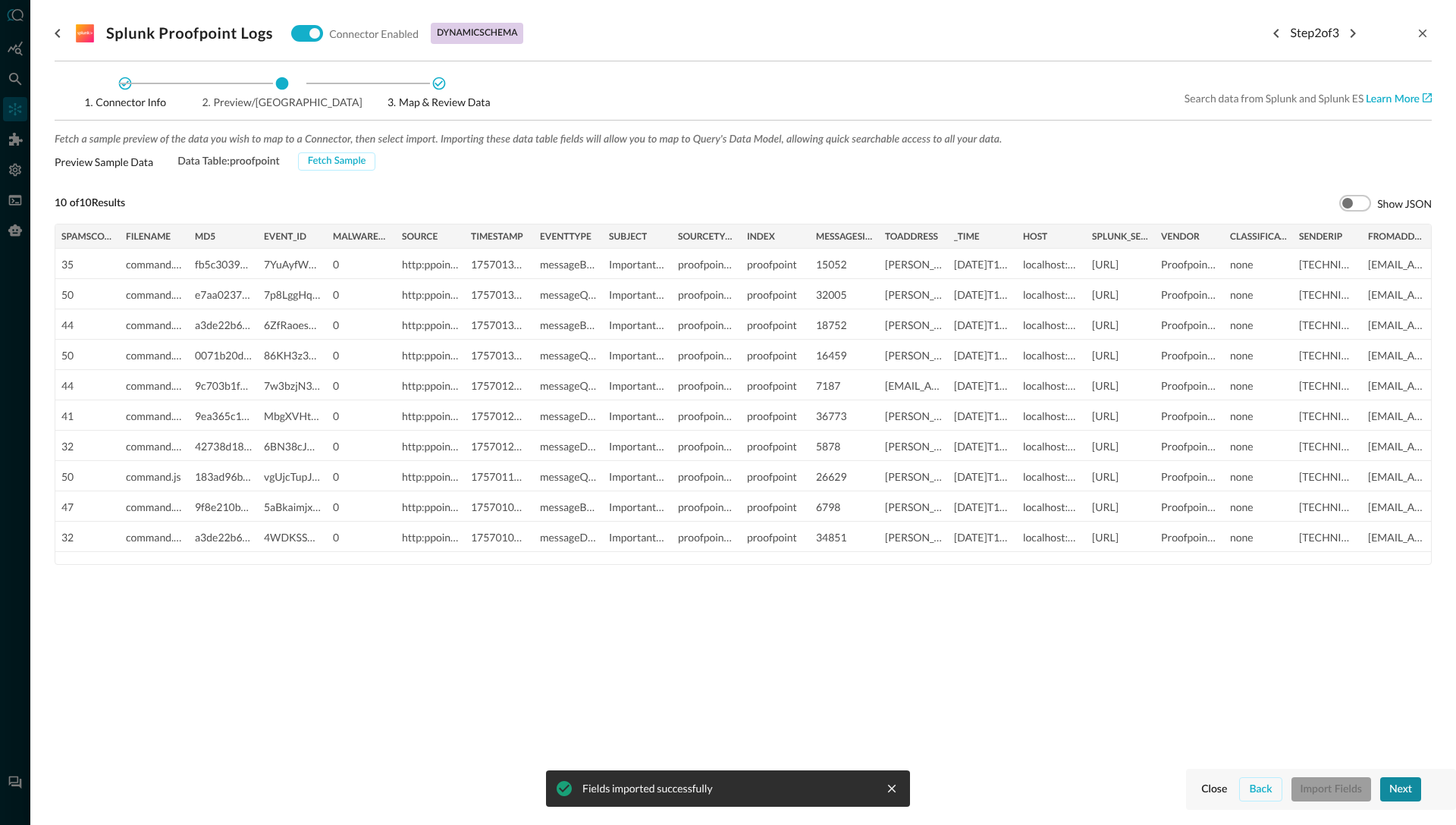
click at [1402, 794] on div "Next" at bounding box center [1400, 790] width 23 height 19
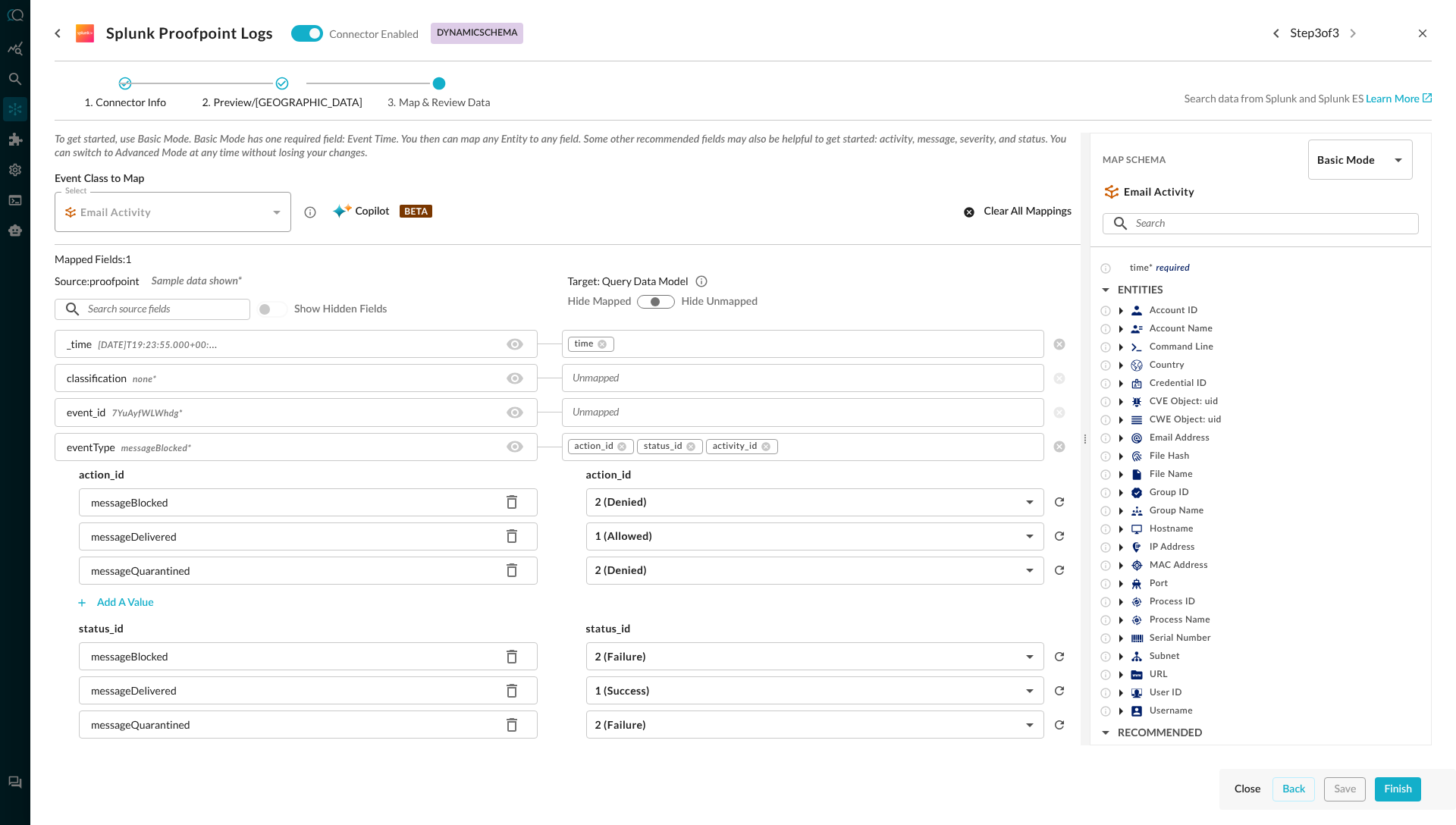
click at [279, 84] on icon at bounding box center [282, 84] width 15 height 15
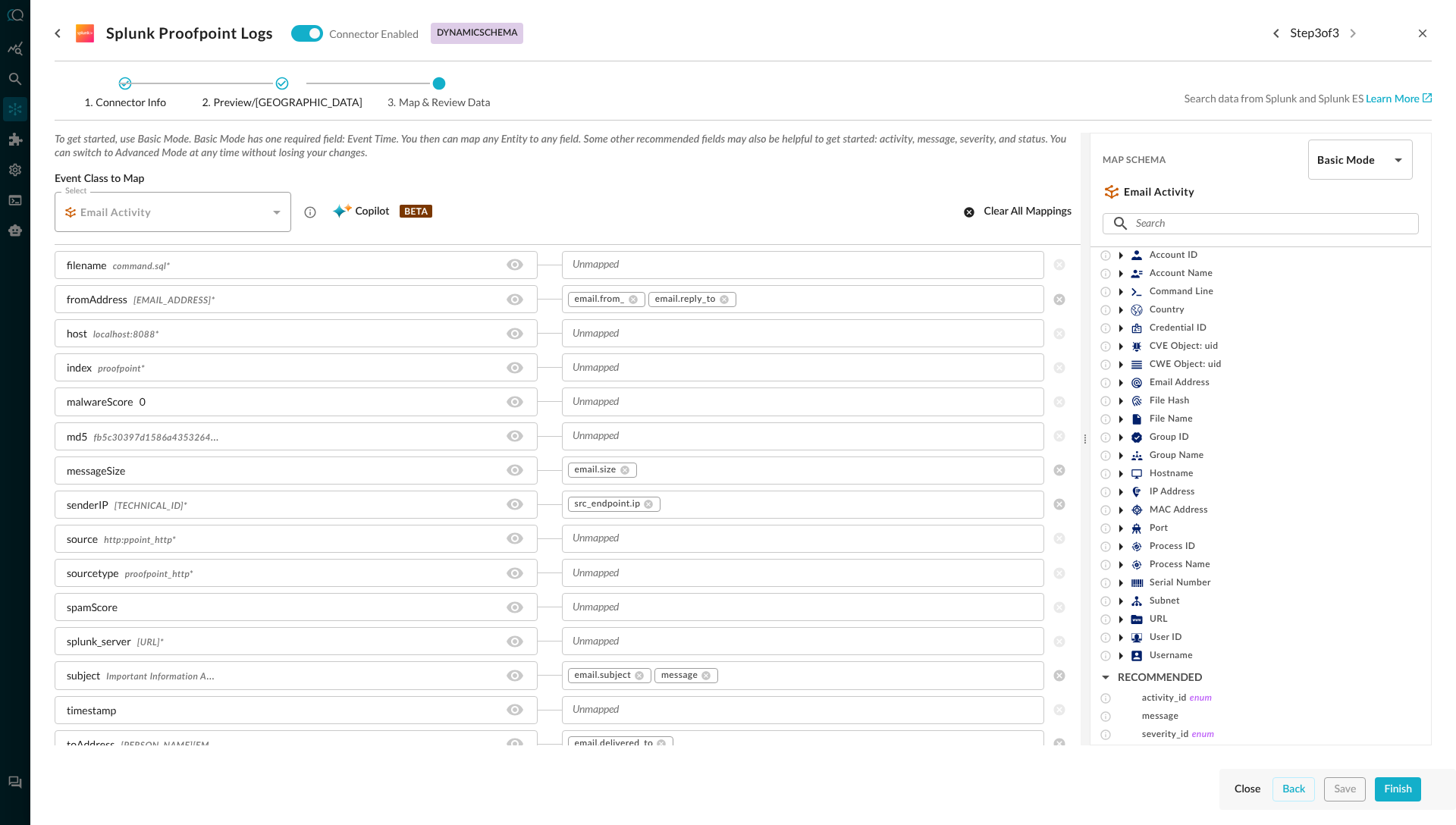
scroll to position [708, 0]
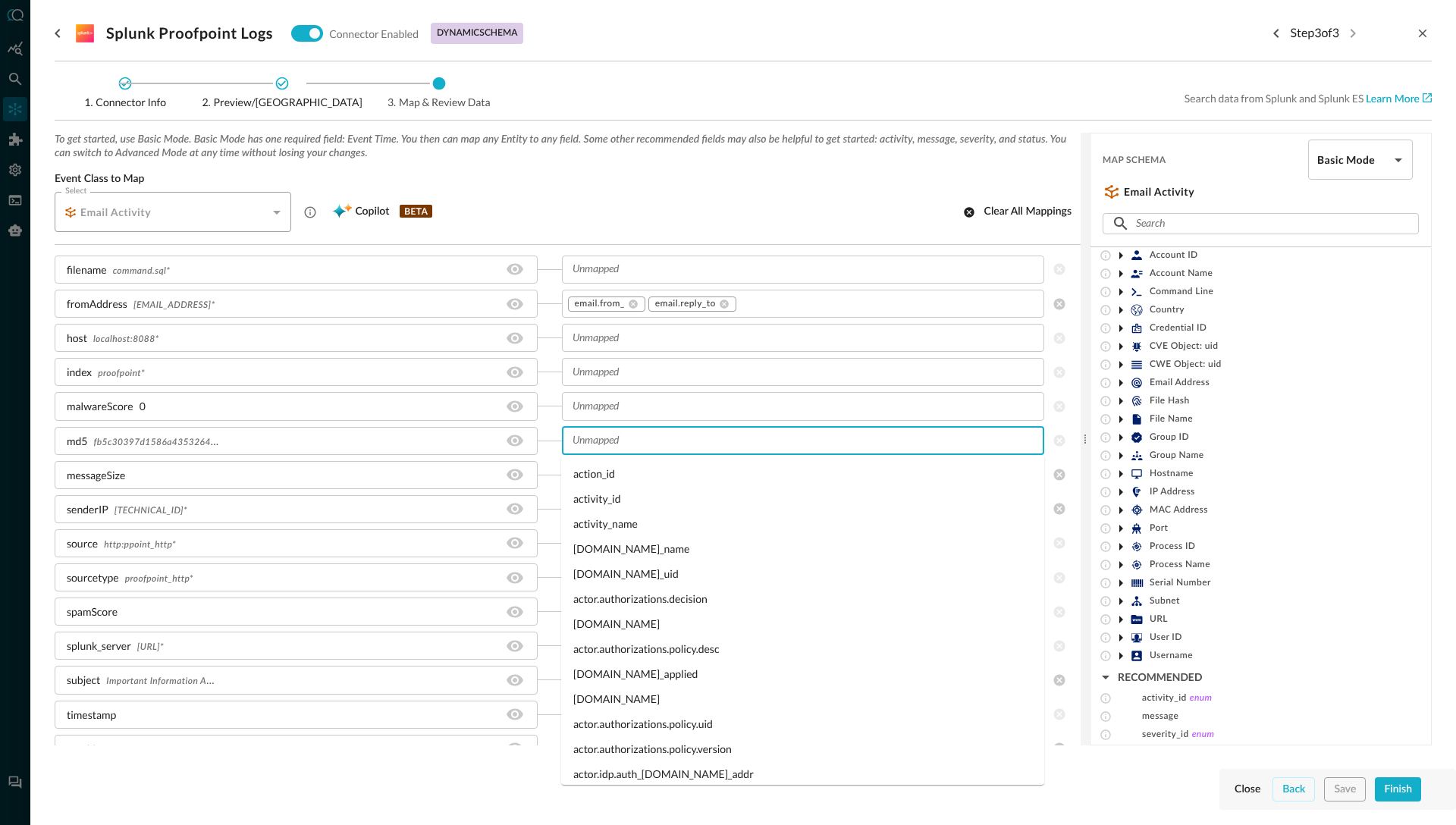
click at [601, 443] on input "text" at bounding box center [803, 441] width 472 height 19
click at [538, 225] on div "Select Email Activity CLASS_EMAIL_ACTIVITY Select Copilot BETA Clear all mappin…" at bounding box center [567, 211] width 1026 height 40
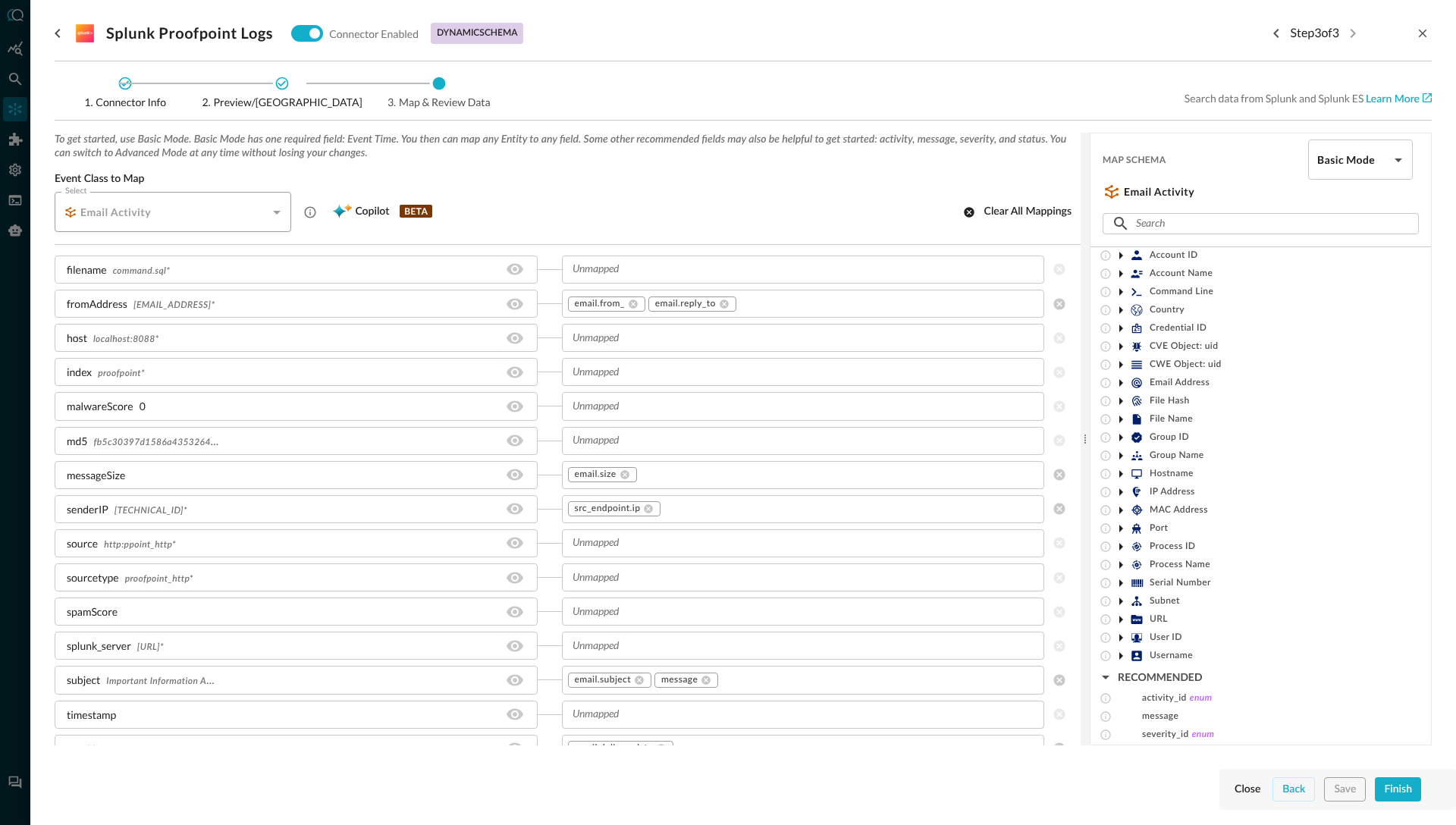
scroll to position [60, 0]
click at [1125, 527] on icon at bounding box center [1120, 523] width 18 height 18
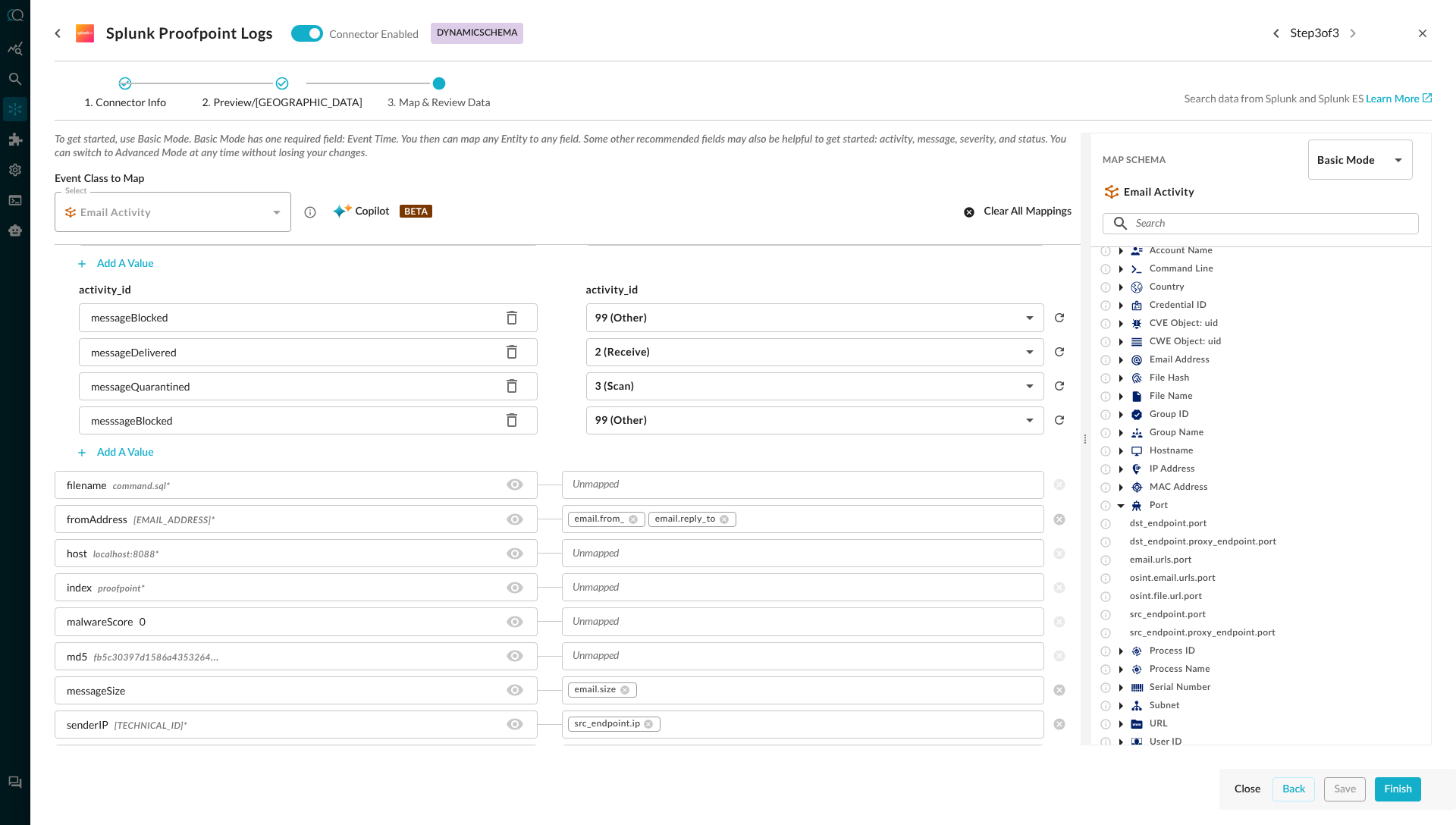
scroll to position [0, 0]
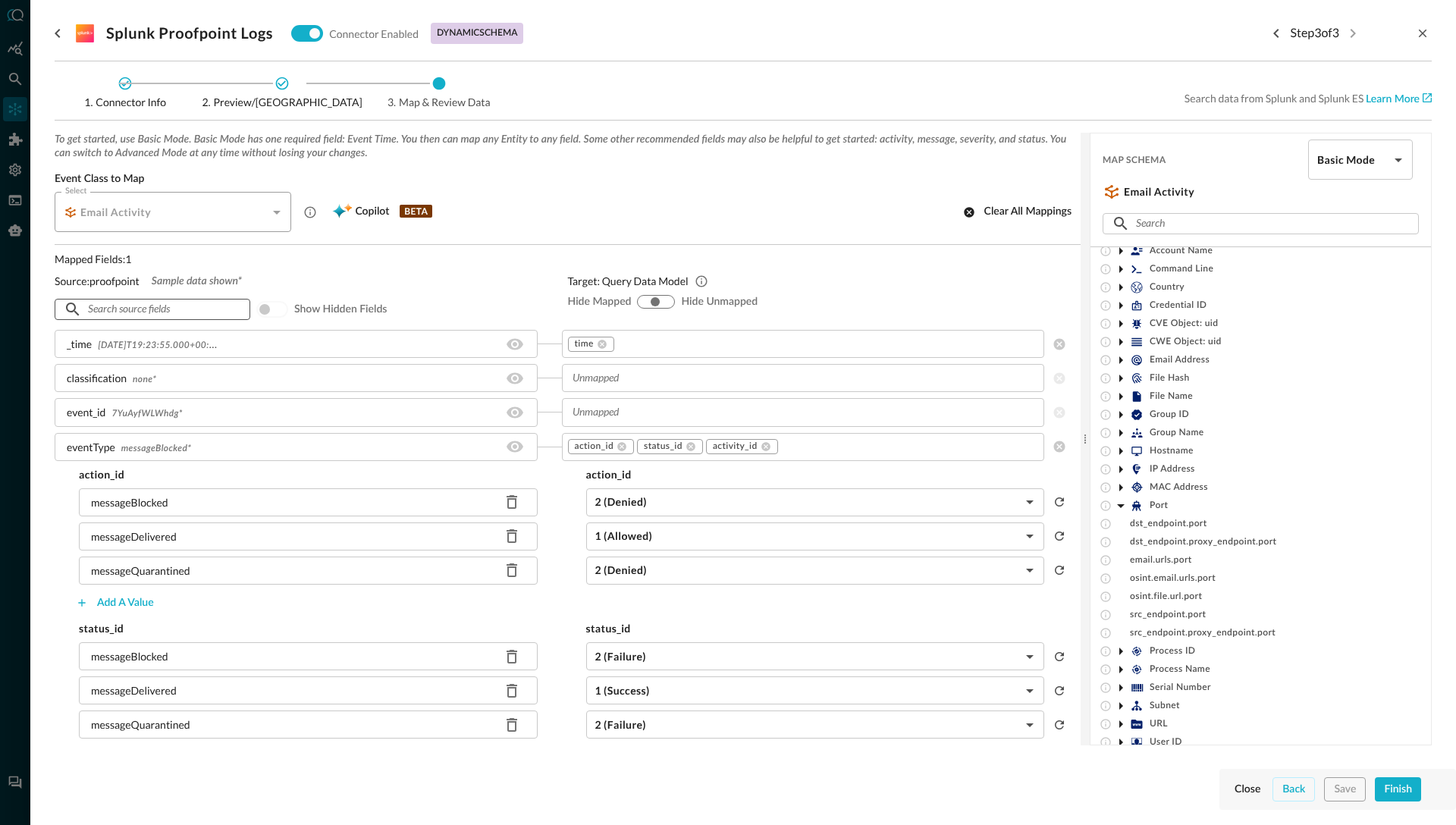
click at [146, 314] on input "text" at bounding box center [151, 309] width 127 height 28
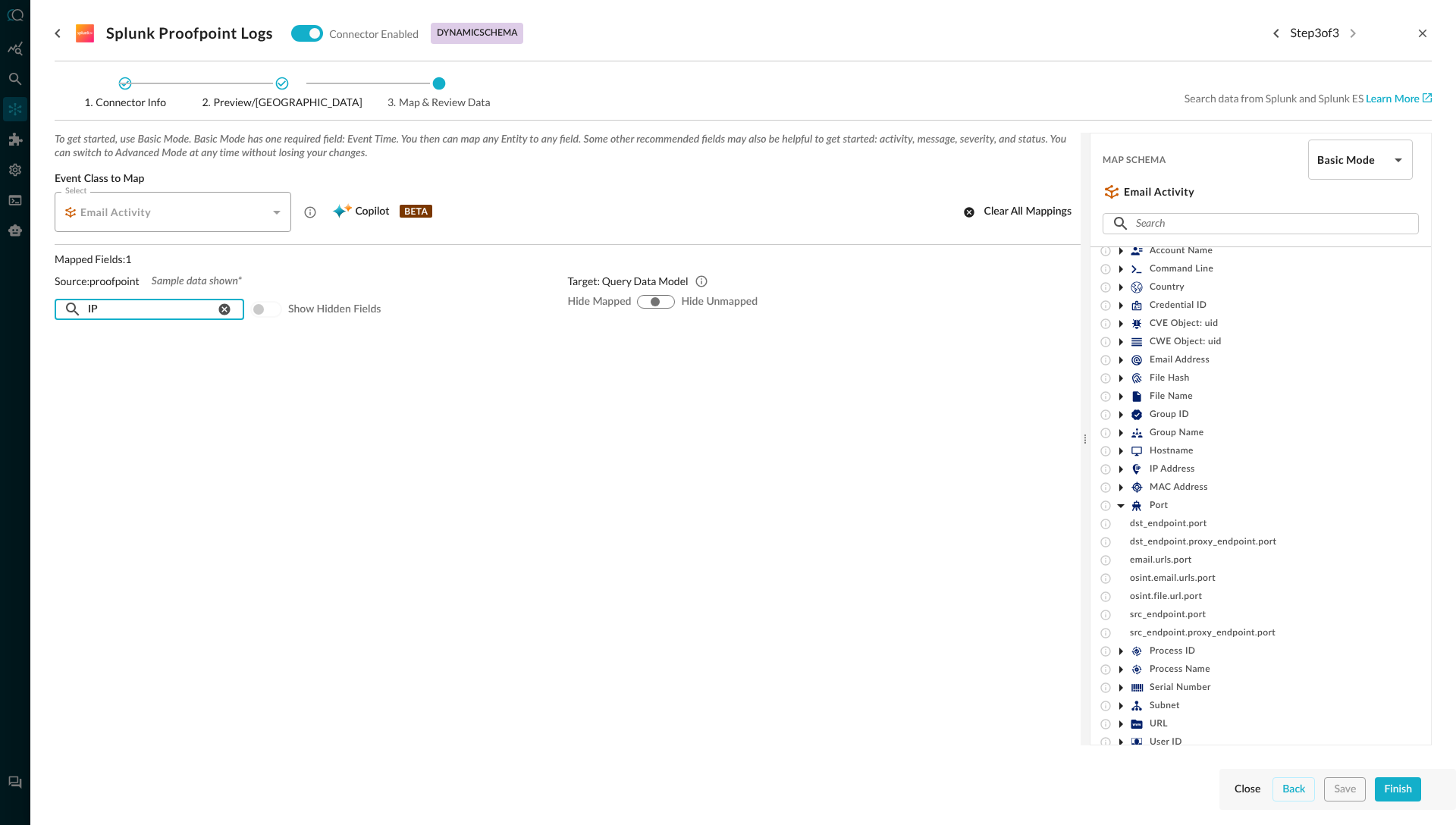
type input "I"
type input "f"
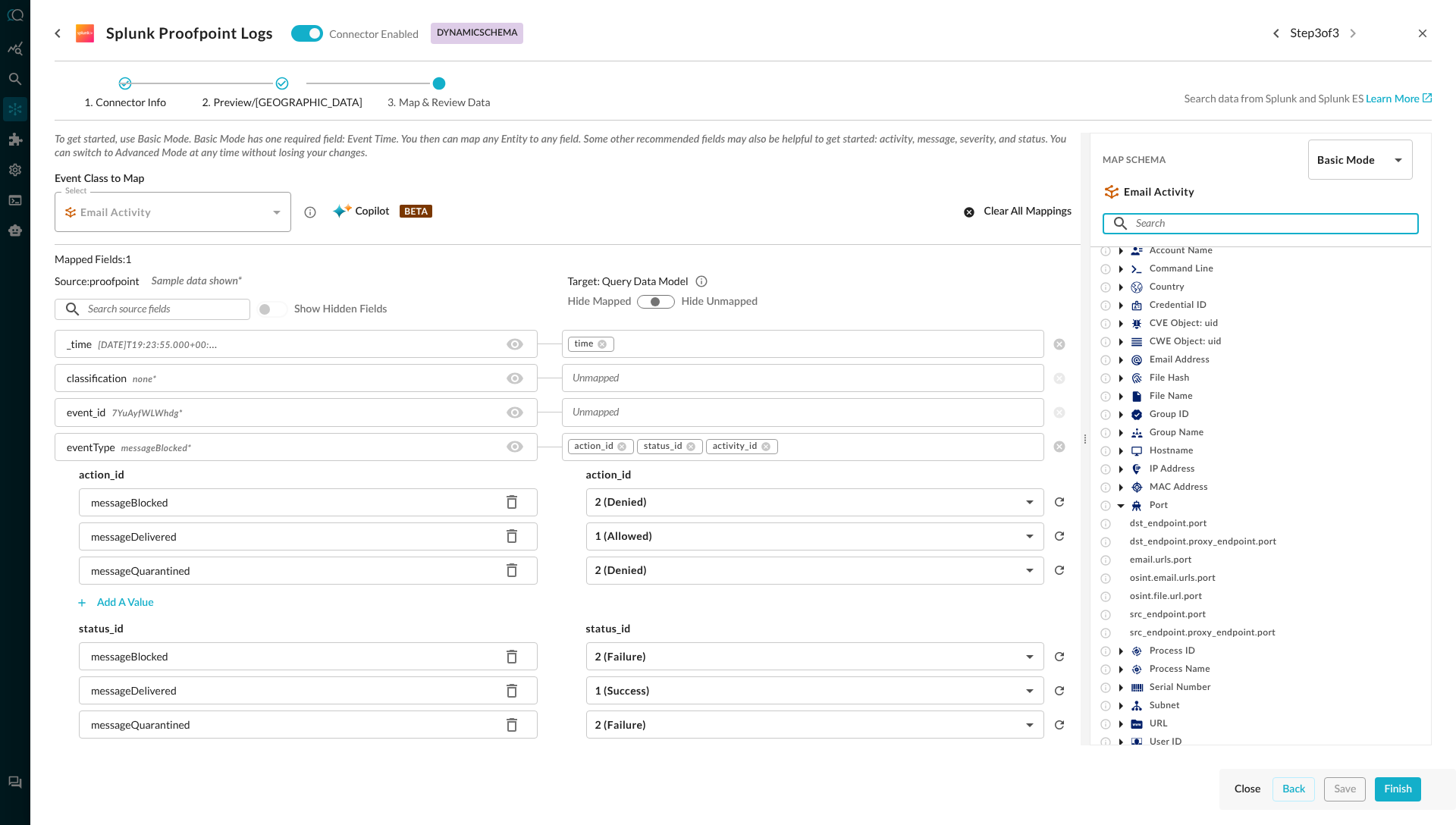
click at [1197, 224] on input "text" at bounding box center [1259, 223] width 248 height 28
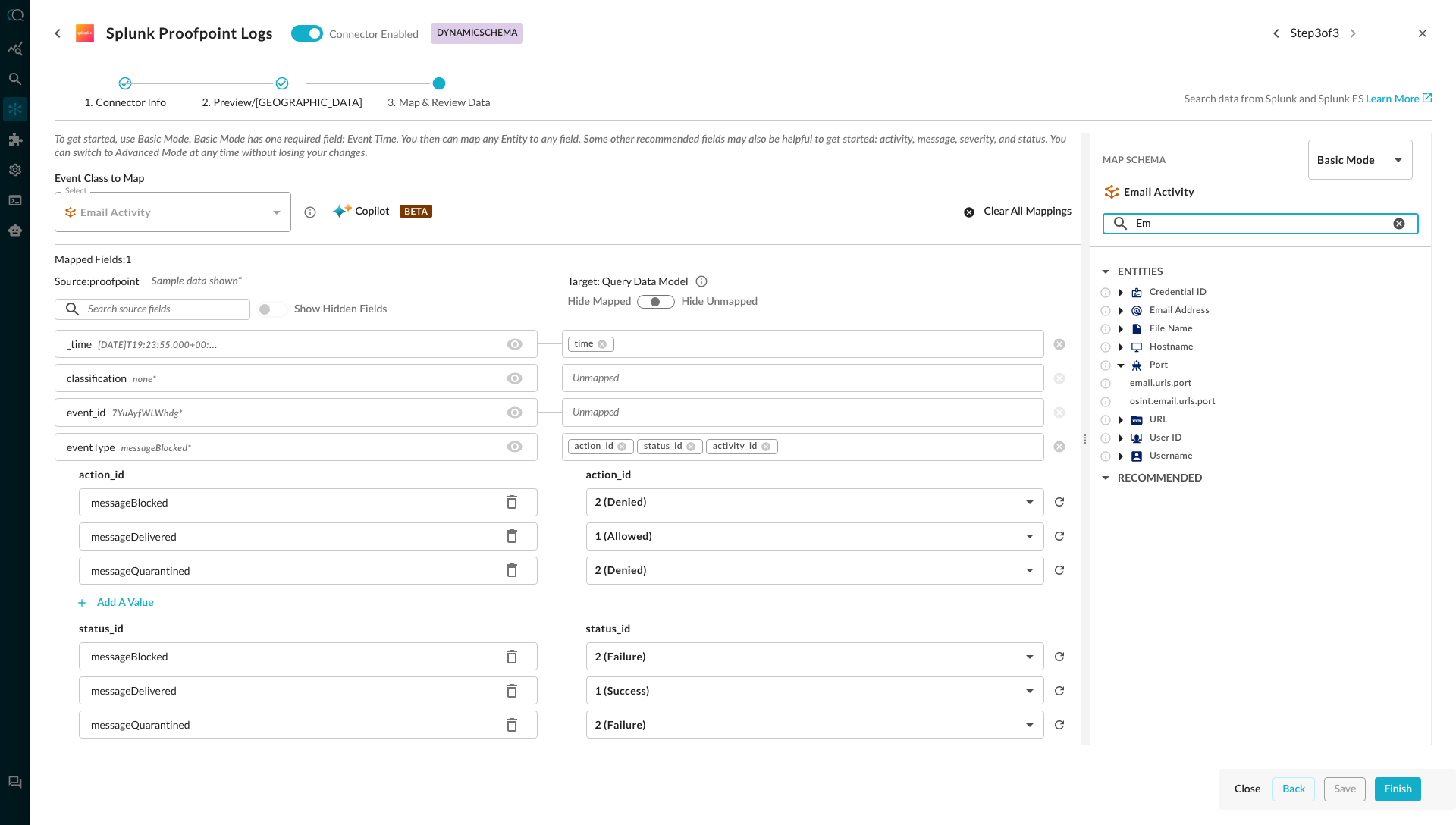
type input "E"
click at [1123, 292] on icon at bounding box center [1120, 292] width 18 height 18
click at [1162, 229] on input "from" at bounding box center [1263, 223] width 254 height 28
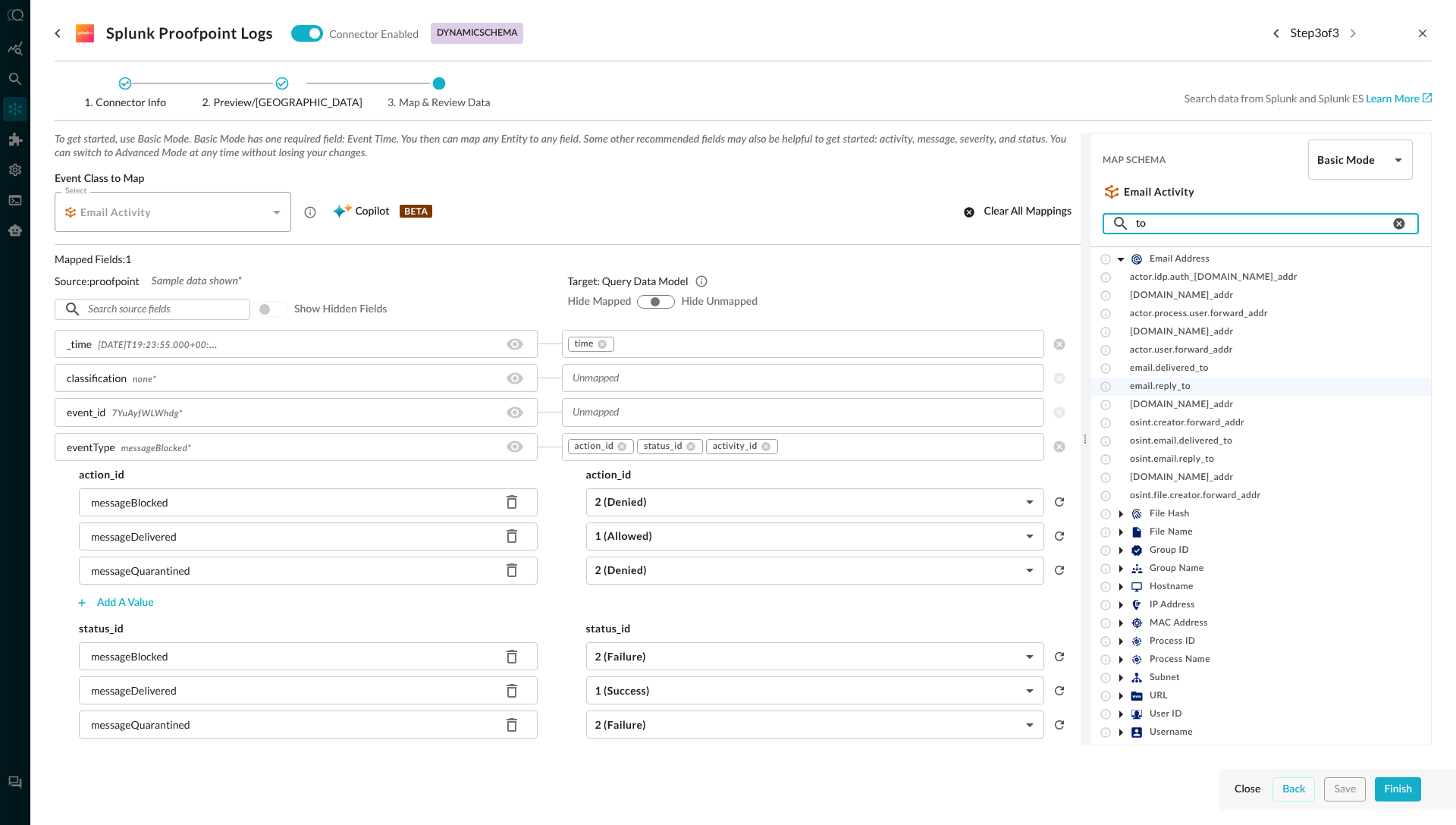
scroll to position [106, 0]
click at [1153, 224] on input "to" at bounding box center [1263, 223] width 254 height 28
type input "t"
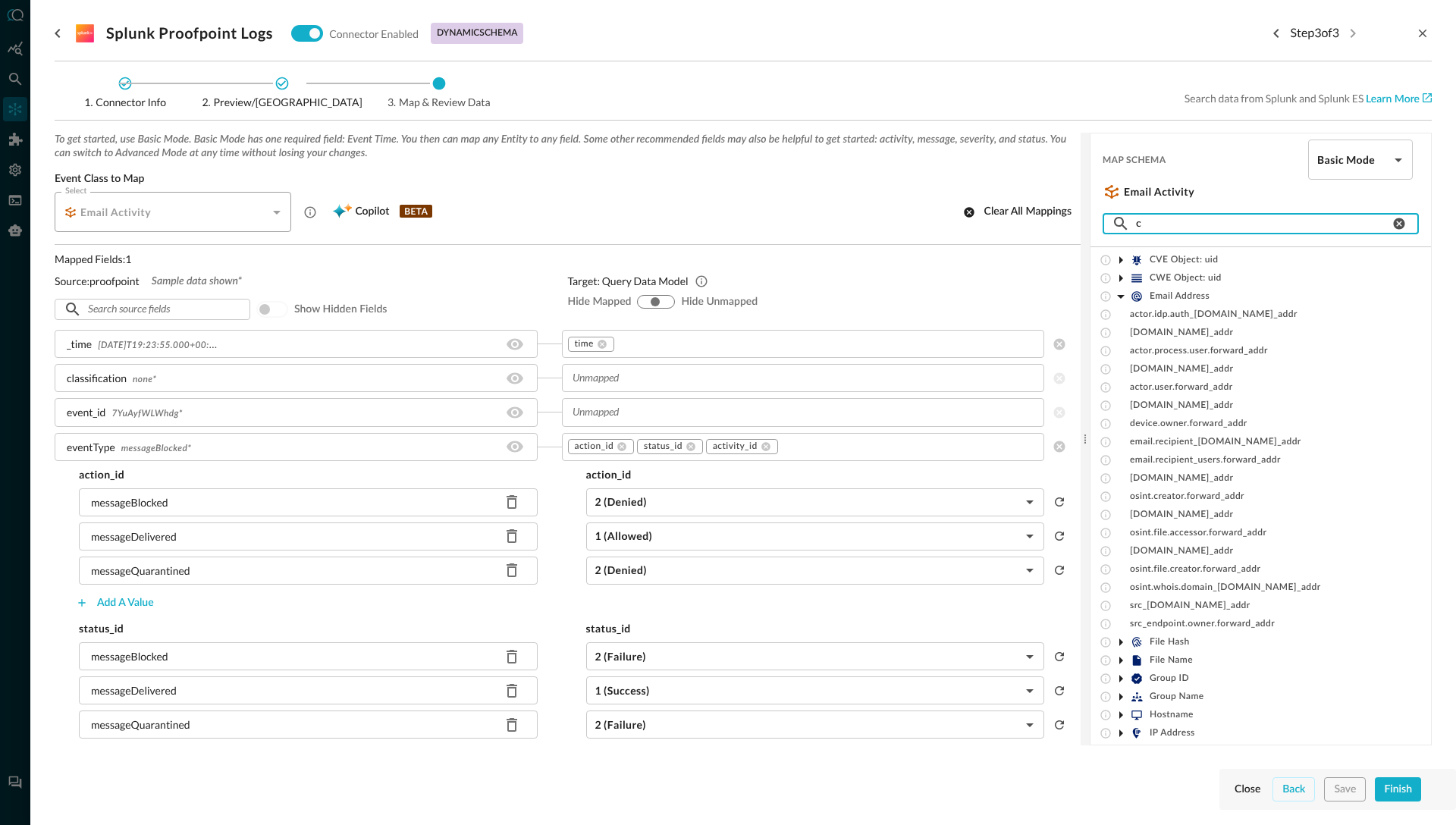
scroll to position [0, 0]
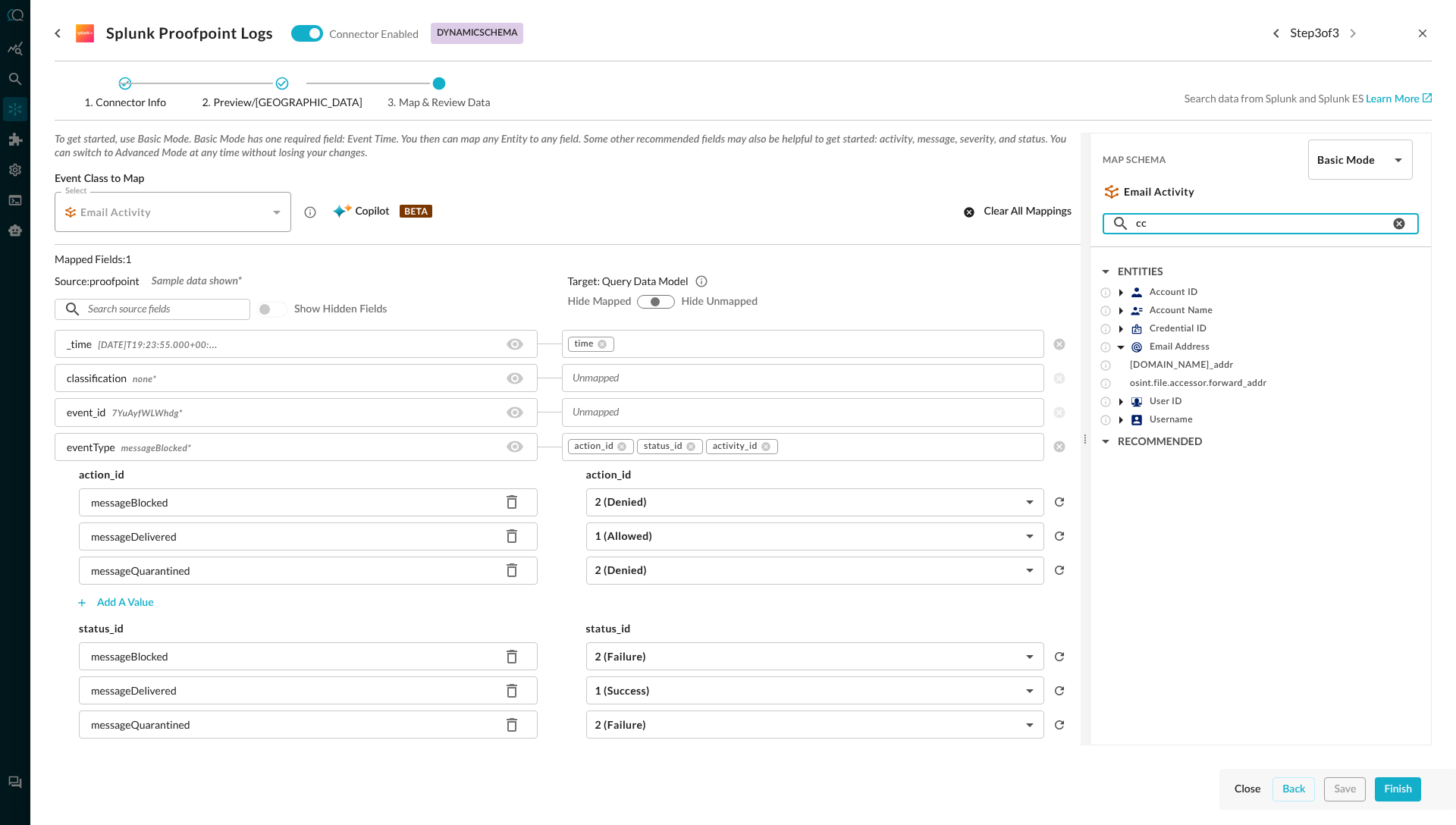
type input "cc"
click at [1119, 400] on icon at bounding box center [1120, 401] width 18 height 18
click at [1124, 440] on icon at bounding box center [1120, 438] width 18 height 18
click at [1119, 329] on icon at bounding box center [1120, 329] width 3 height 8
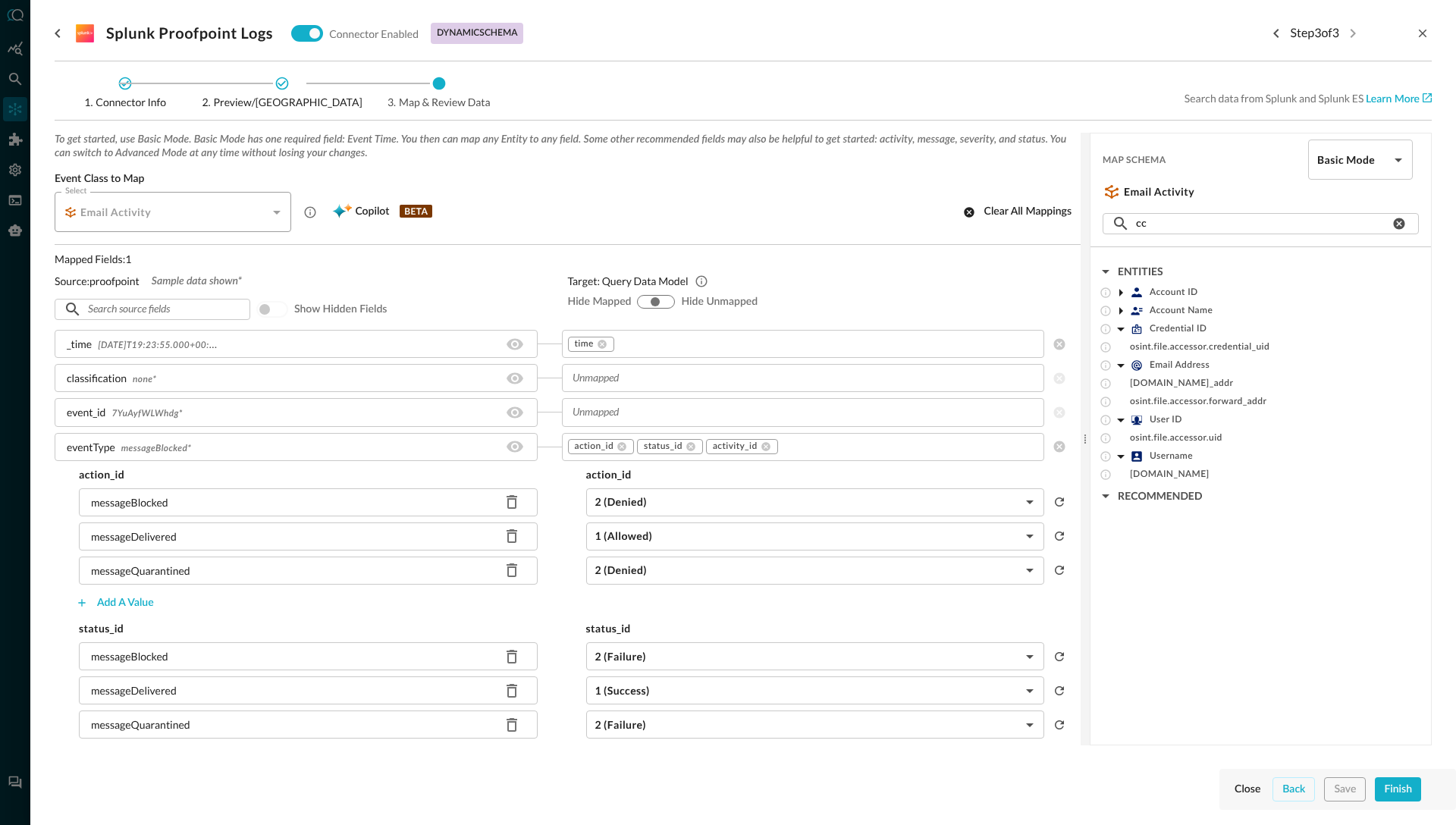
click at [1119, 312] on icon at bounding box center [1120, 310] width 3 height 8
click at [1118, 290] on icon at bounding box center [1120, 292] width 18 height 18
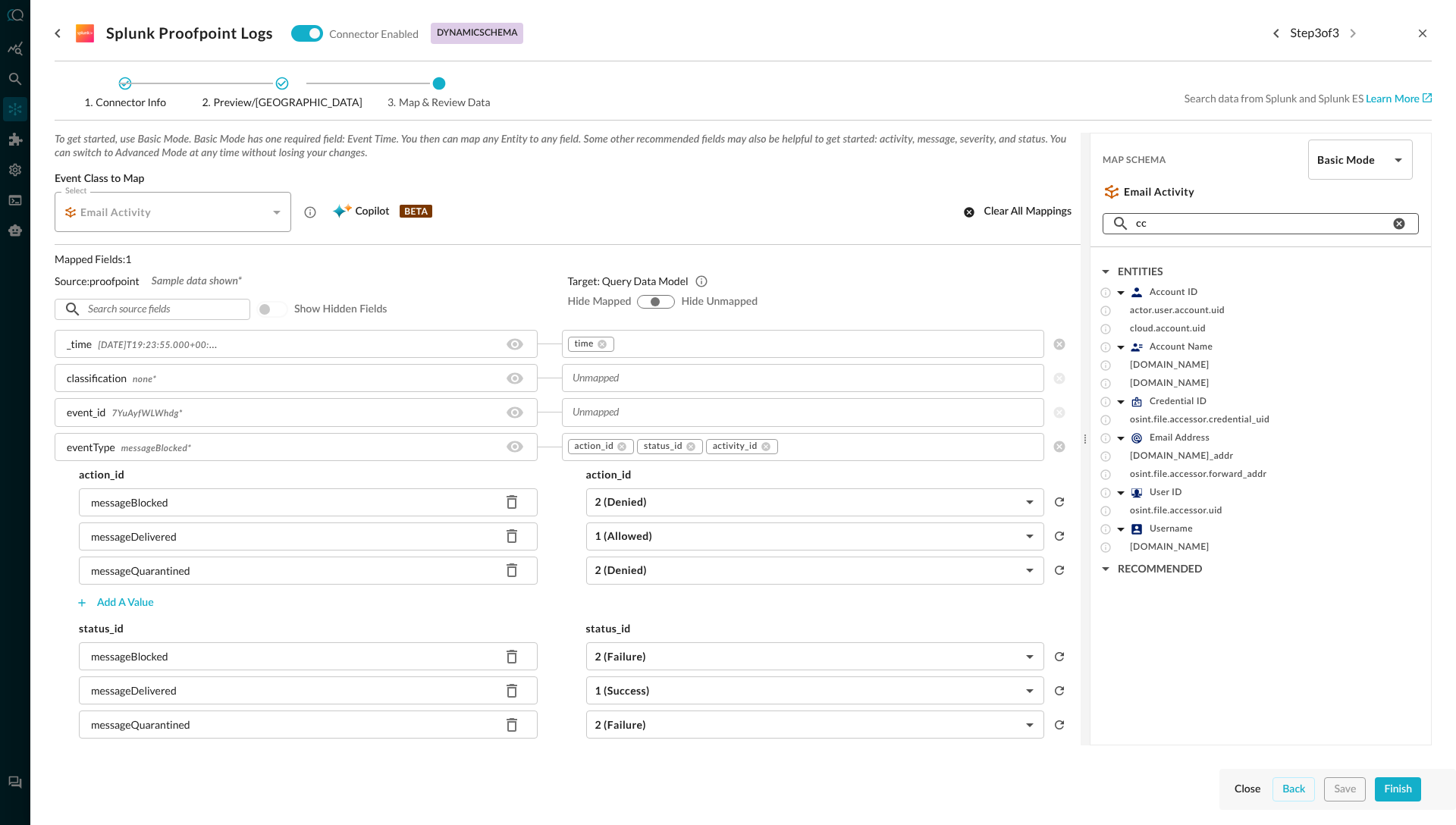
click at [1154, 222] on input "cc" at bounding box center [1263, 223] width 254 height 28
click at [60, 33] on icon "go back" at bounding box center [57, 32] width 18 height 18
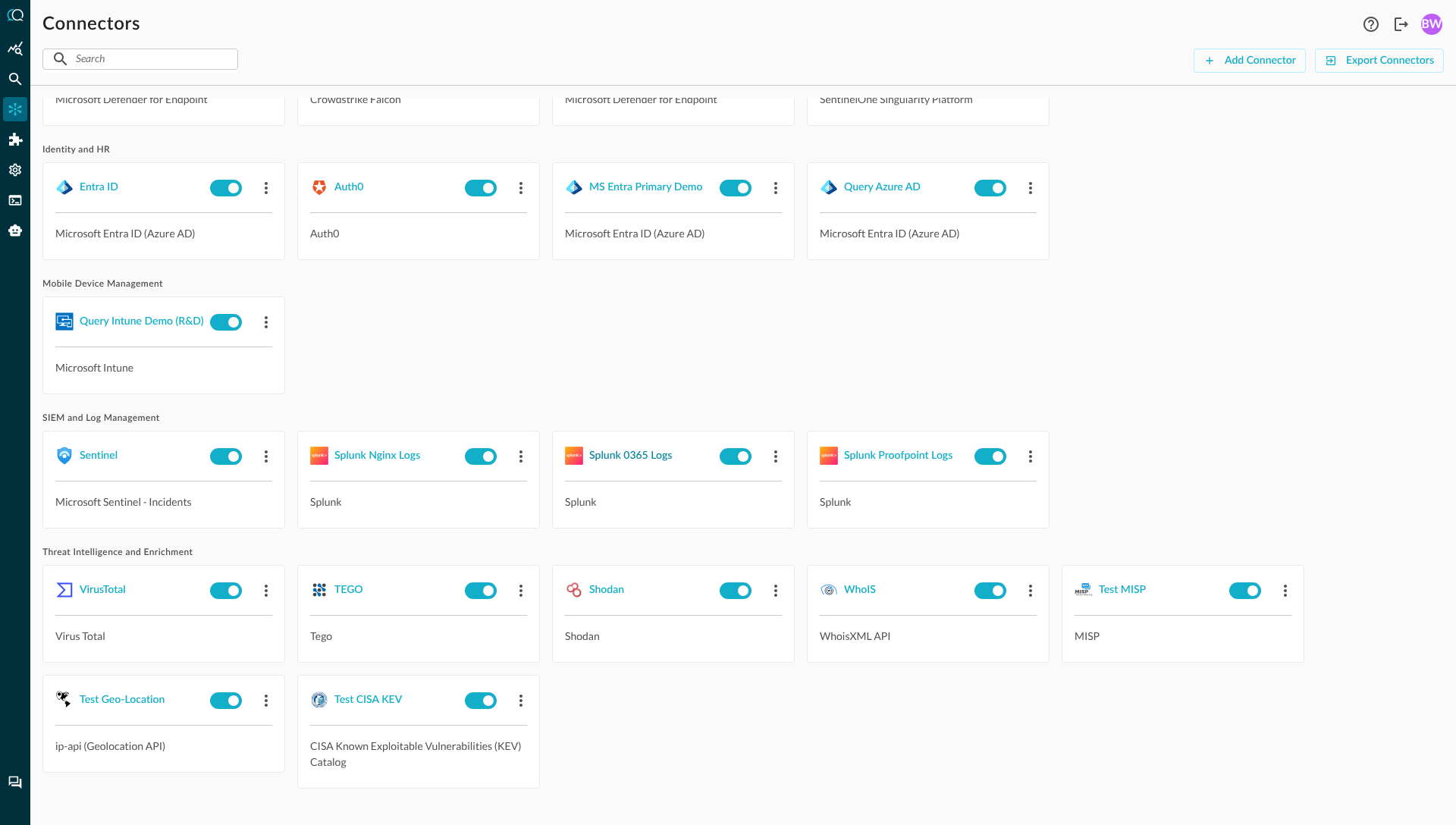
click at [632, 453] on div "Splunk 0365 Logs" at bounding box center [630, 456] width 83 height 19
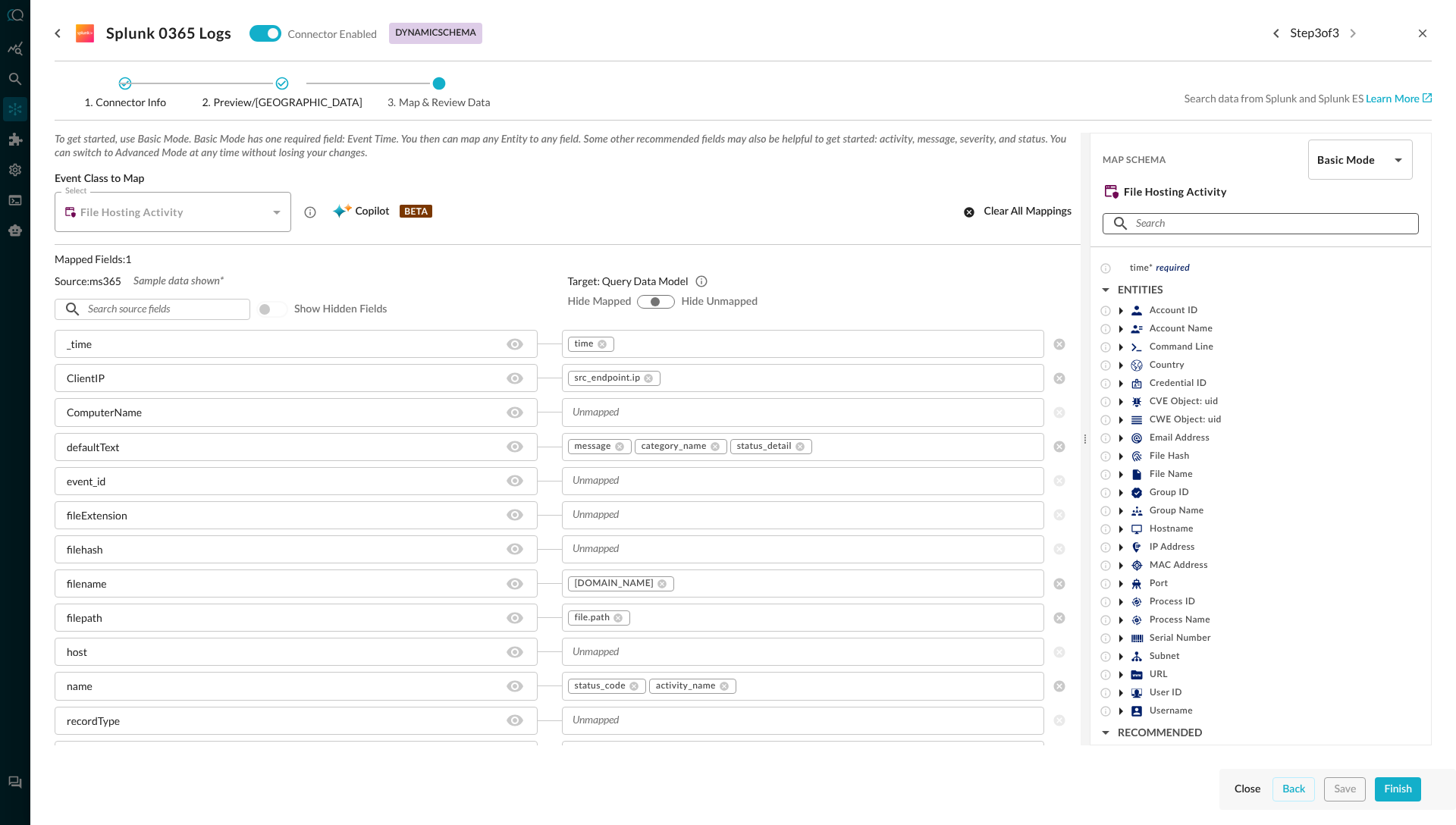
click at [1157, 225] on input "text" at bounding box center [1259, 223] width 248 height 28
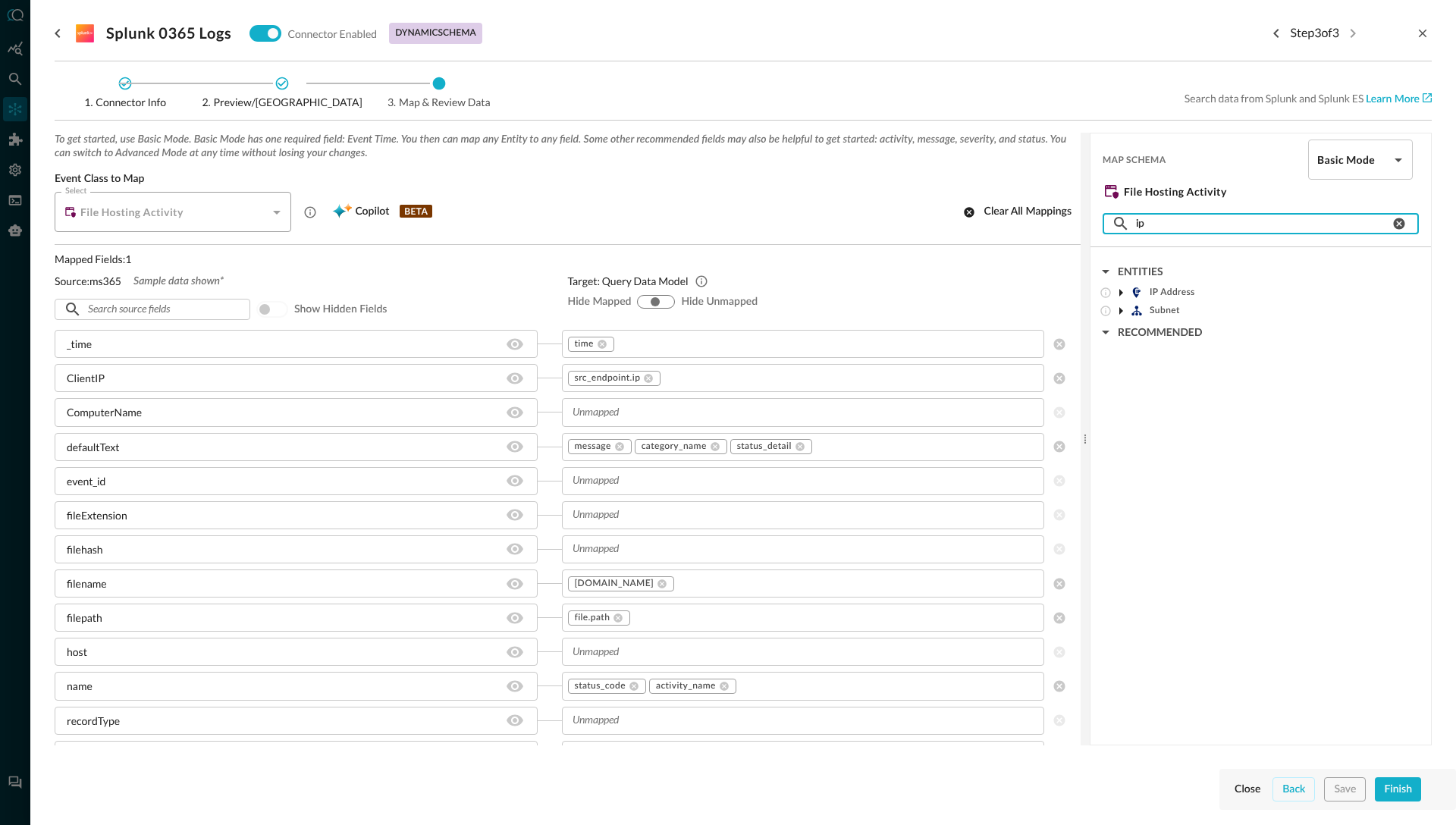
type input "ip"
click at [1123, 293] on icon at bounding box center [1120, 292] width 18 height 18
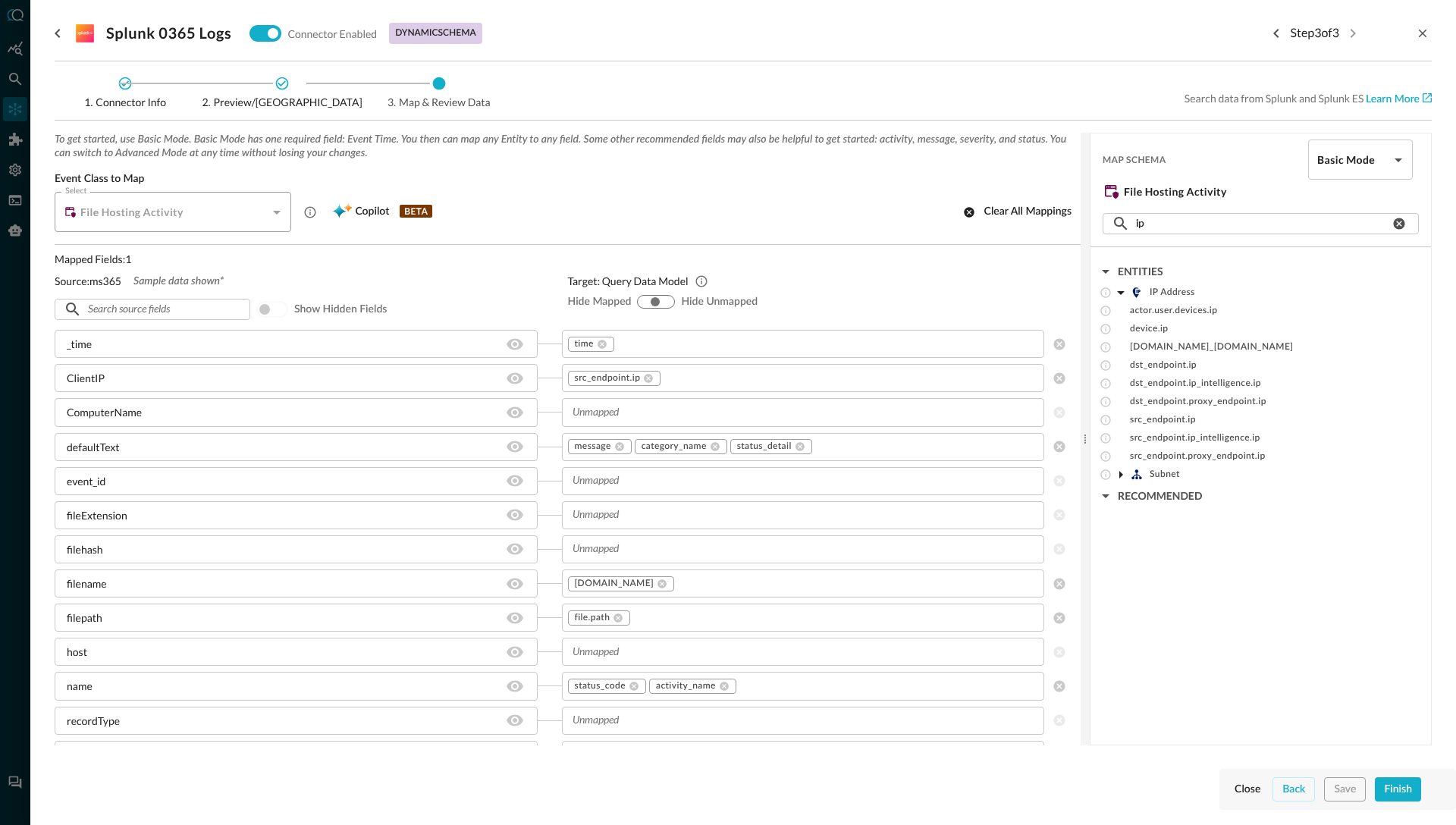
click at [1121, 476] on icon at bounding box center [1120, 474] width 18 height 18
click at [775, 63] on div "Connector Info Preview/Import Fields Map & Review Data Search data from Splunk …" at bounding box center [743, 440] width 1377 height 757
click at [821, 190] on div "Event Class to Map Select File Hosting Activity CLASS_FILE_HOSTING Select Copil…" at bounding box center [567, 202] width 1026 height 60
click at [1103, 534] on icon "button" at bounding box center [1105, 532] width 18 height 18
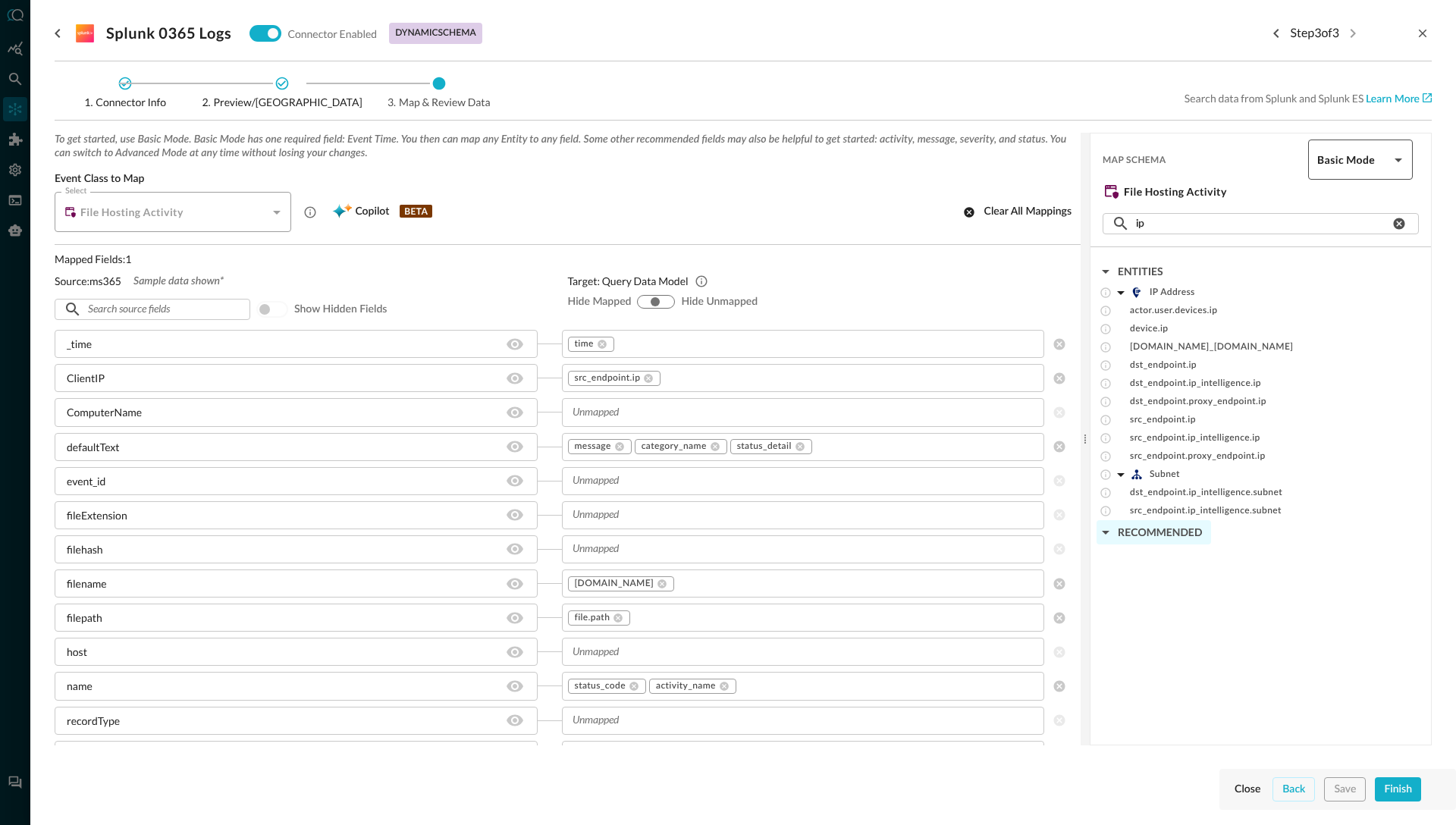
click at [1353, 153] on body "Connectors Help Logout BW ​ ​ Add Connector Export Connectors Cloud Infrastruct…" at bounding box center [728, 412] width 1456 height 825
click at [1349, 194] on li "Advanced Mode" at bounding box center [1360, 201] width 105 height 31
type input "advanced"
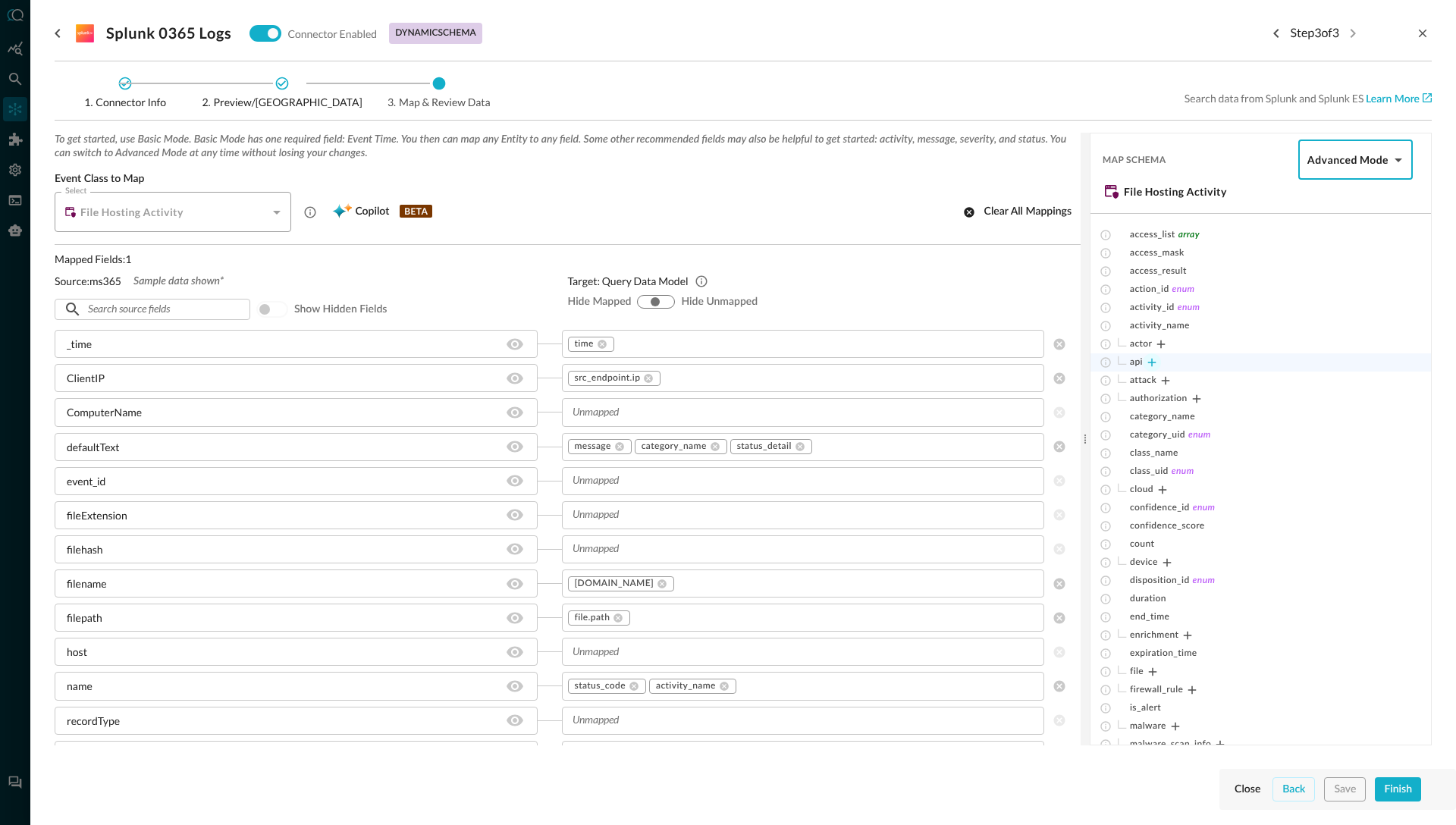
click at [1156, 362] on icon "Expand" at bounding box center [1152, 362] width 14 height 14
